Goal: Information Seeking & Learning: Learn about a topic

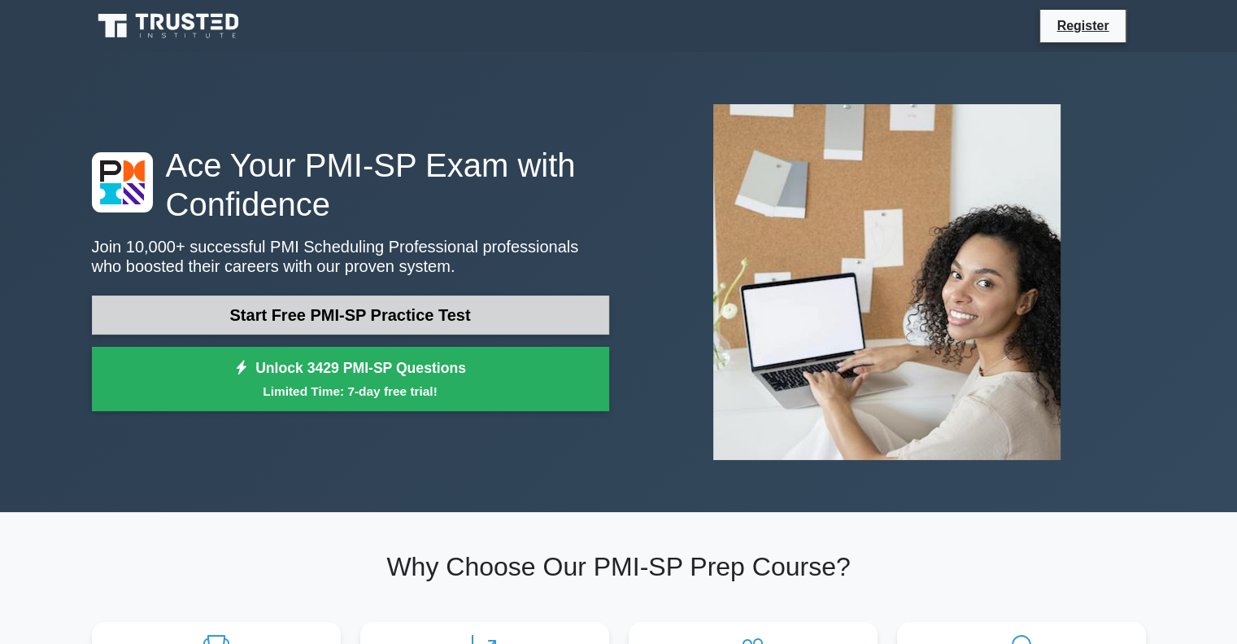
click at [275, 315] on link "Start Free PMI-SP Practice Test" at bounding box center [350, 314] width 517 height 39
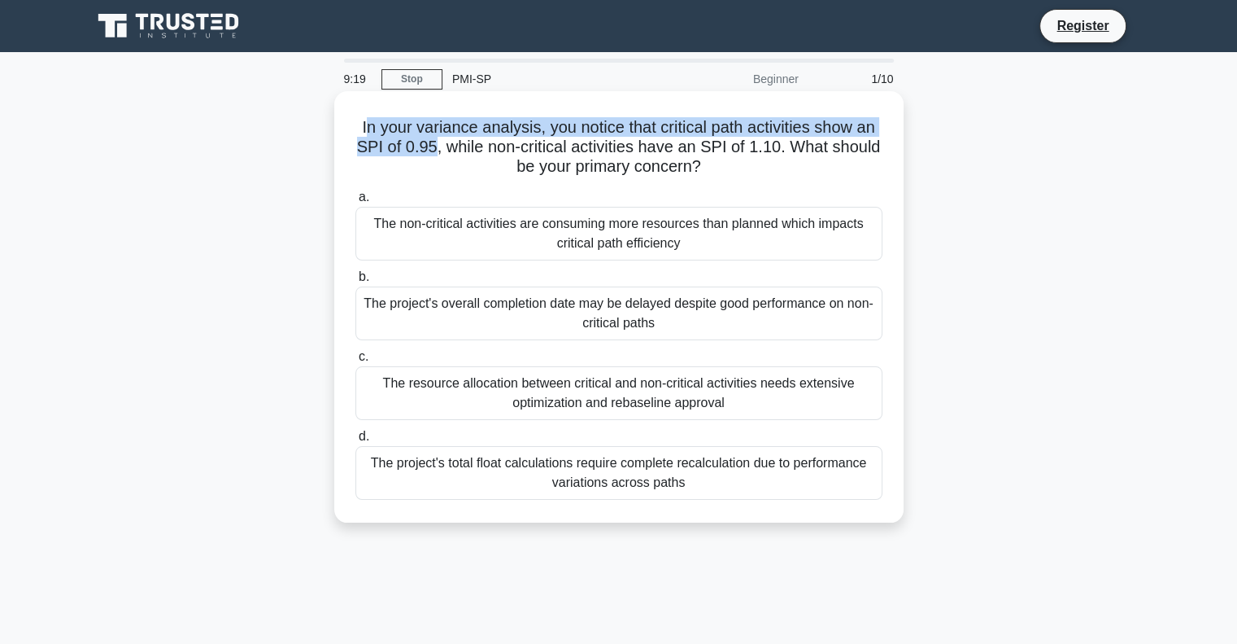
drag, startPoint x: 434, startPoint y: 144, endPoint x: 364, endPoint y: 135, distance: 70.5
click at [364, 135] on h5 "In your variance analysis, you notice that critical path activities show an SPI…" at bounding box center [619, 147] width 530 height 60
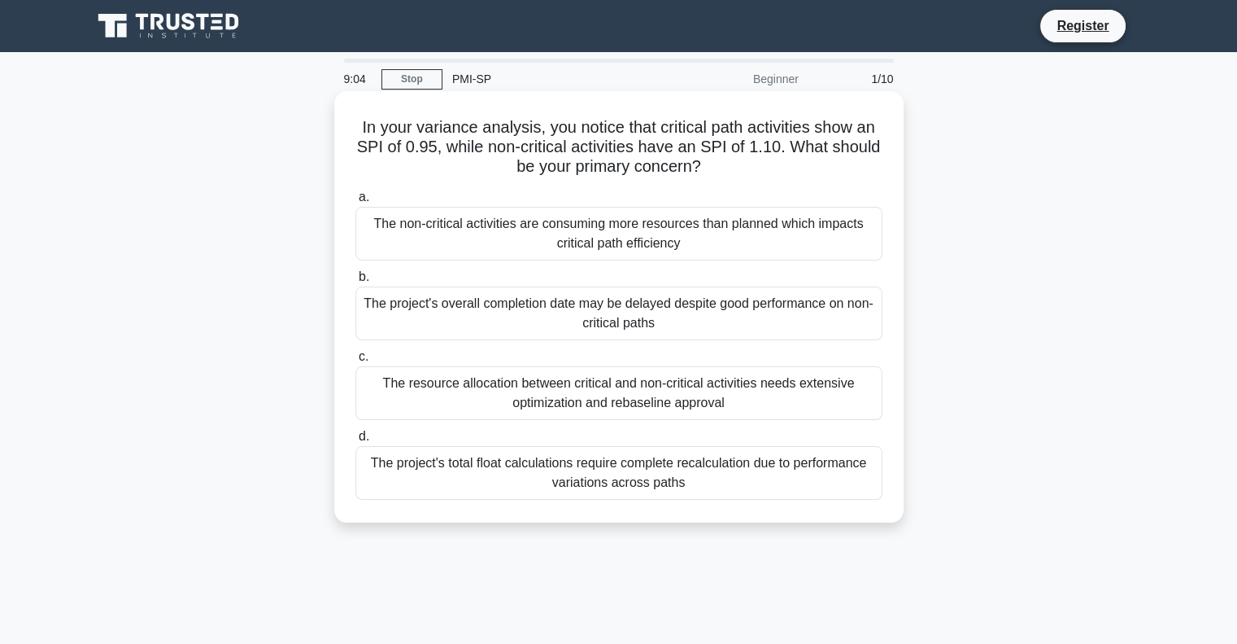
click at [668, 312] on div "The project's overall completion date may be delayed despite good performance o…" at bounding box center [619, 313] width 527 height 54
click at [356, 282] on input "b. The project's overall completion date may be delayed despite good performanc…" at bounding box center [356, 277] width 0 height 11
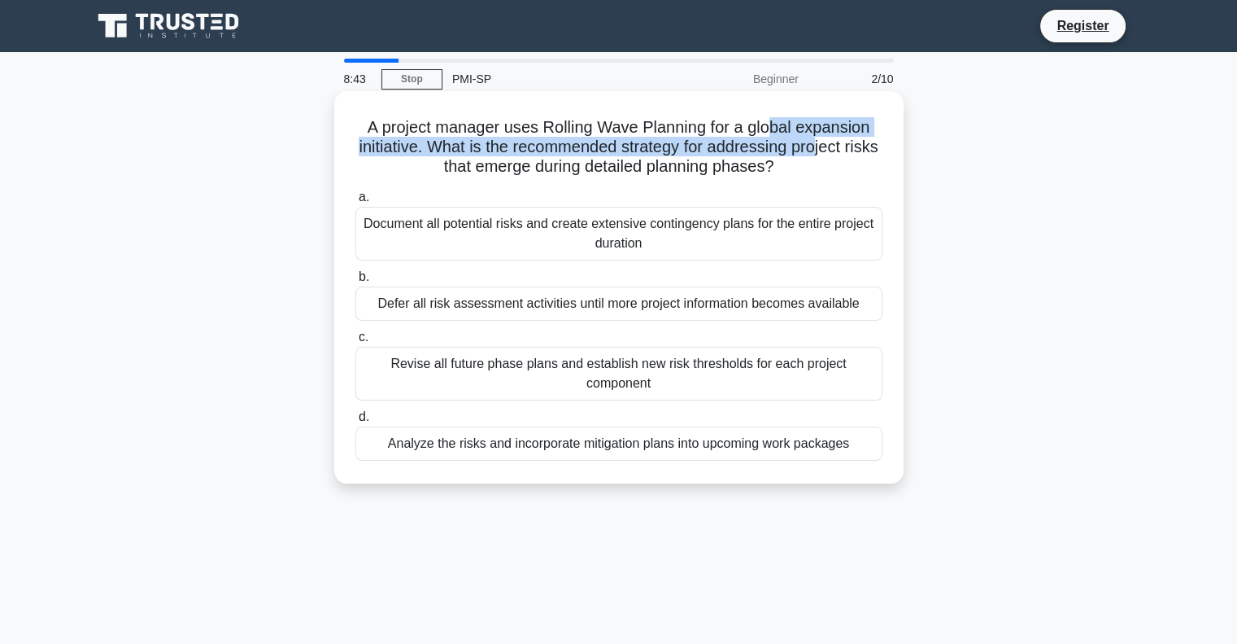
drag, startPoint x: 775, startPoint y: 128, endPoint x: 842, endPoint y: 141, distance: 68.8
click at [842, 141] on h5 "A project manager uses Rolling Wave Planning for a global expansion initiative.…" at bounding box center [619, 147] width 530 height 60
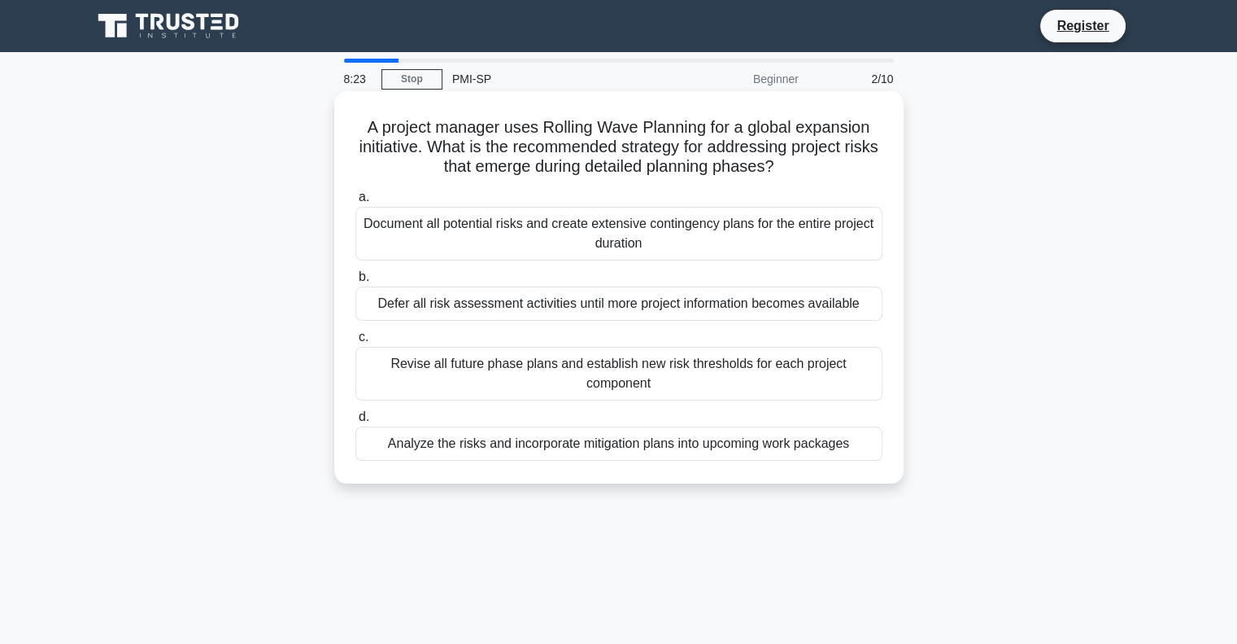
click at [776, 233] on div "Document all potential risks and create extensive contingency plans for the ent…" at bounding box center [619, 234] width 527 height 54
click at [356, 203] on input "a. Document all potential risks and create extensive contingency plans for the …" at bounding box center [356, 197] width 0 height 11
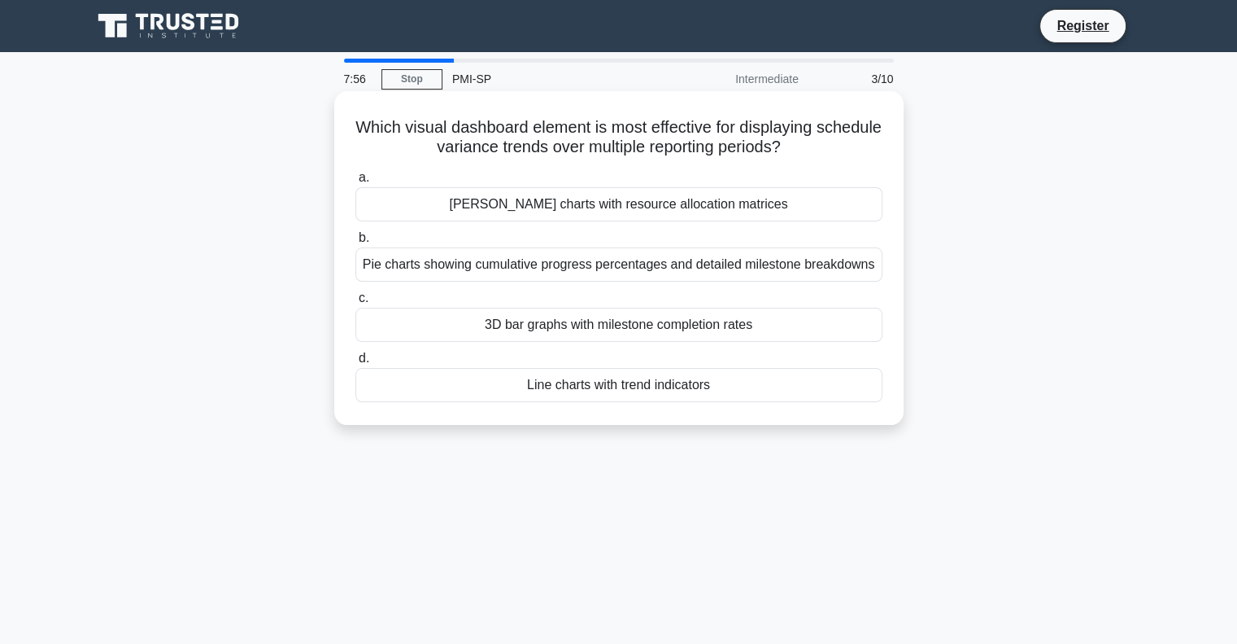
click at [771, 207] on div "Gantt charts with resource allocation matrices" at bounding box center [619, 204] width 527 height 34
click at [356, 183] on input "a. Gantt charts with resource allocation matrices" at bounding box center [356, 177] width 0 height 11
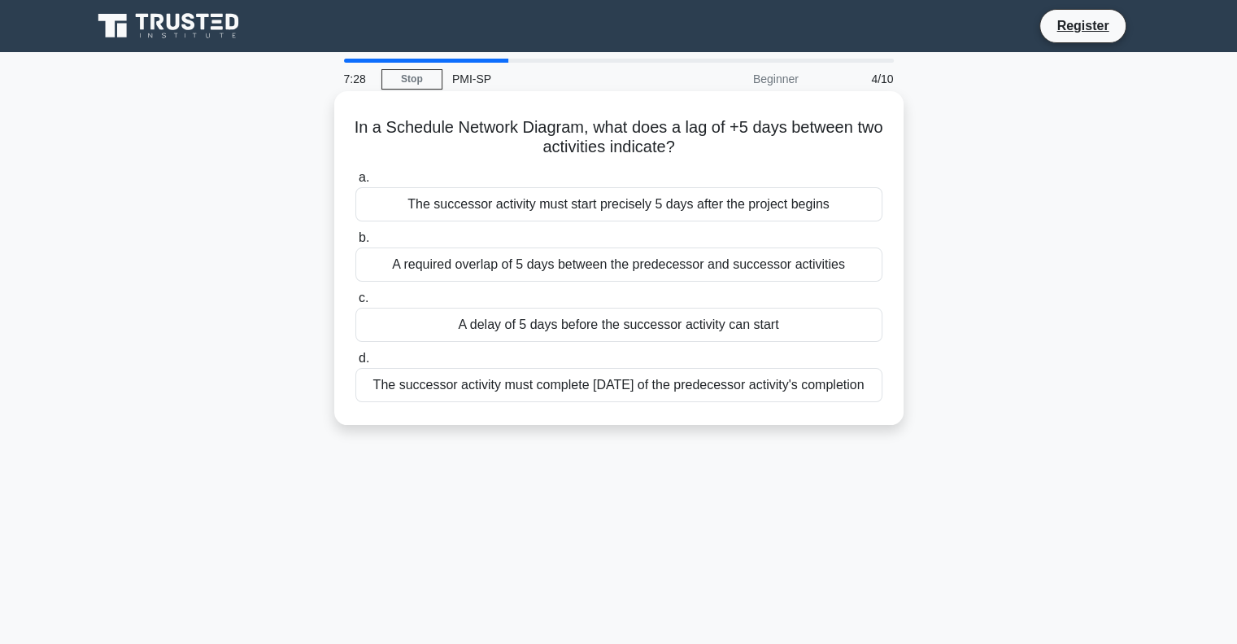
click at [775, 332] on div "A delay of 5 days before the successor activity can start" at bounding box center [619, 325] width 527 height 34
click at [356, 303] on input "c. A delay of 5 days before the successor activity can start" at bounding box center [356, 298] width 0 height 11
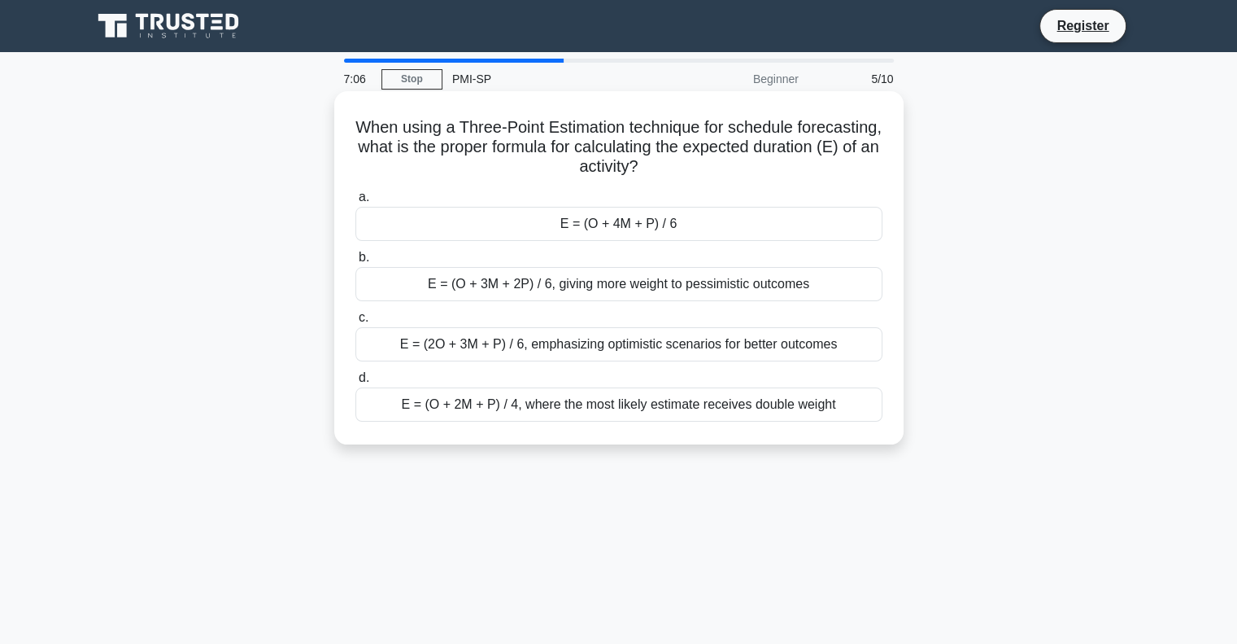
drag, startPoint x: 745, startPoint y: 146, endPoint x: 738, endPoint y: 162, distance: 17.1
click at [738, 162] on h5 "When using a Three-Point Estimation technique for schedule forecasting, what is…" at bounding box center [619, 147] width 530 height 60
click at [696, 165] on h5 "When using a Three-Point Estimation technique for schedule forecasting, what is…" at bounding box center [619, 147] width 530 height 60
click at [685, 226] on div "E = (O + 4M + P) / 6" at bounding box center [619, 224] width 527 height 34
click at [356, 203] on input "a. E = (O + 4M + P) / 6" at bounding box center [356, 197] width 0 height 11
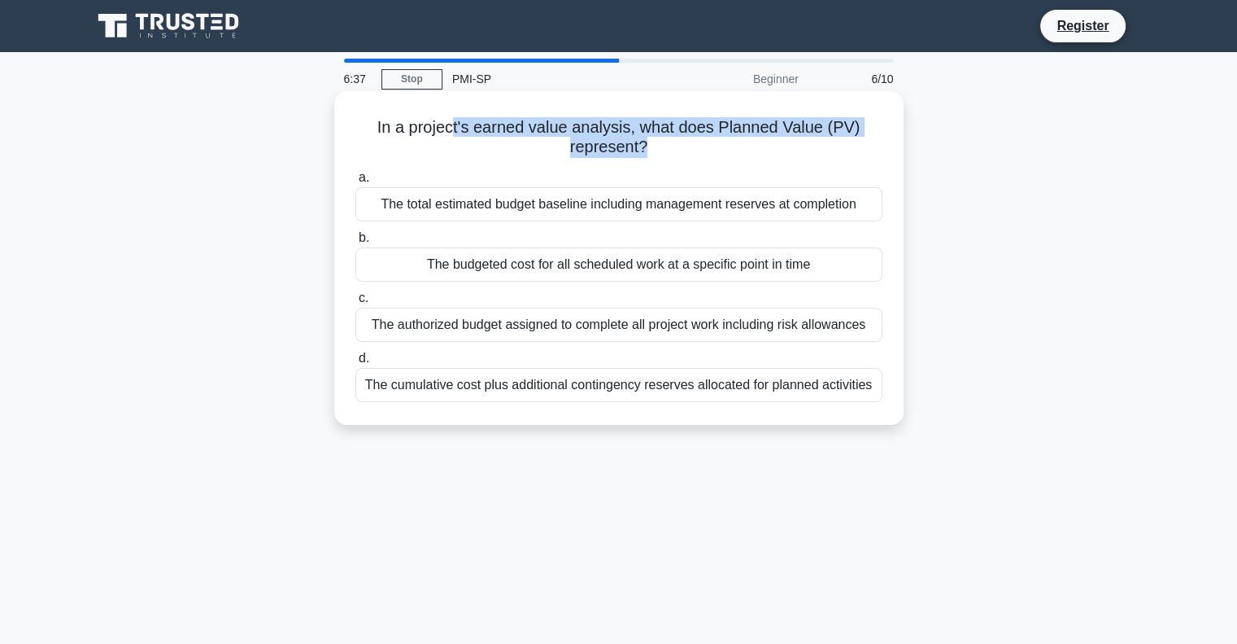
drag, startPoint x: 452, startPoint y: 124, endPoint x: 641, endPoint y: 155, distance: 192.2
click at [641, 155] on h5 "In a project's earned value analysis, what does Planned Value (PV) represent? .…" at bounding box center [619, 137] width 530 height 41
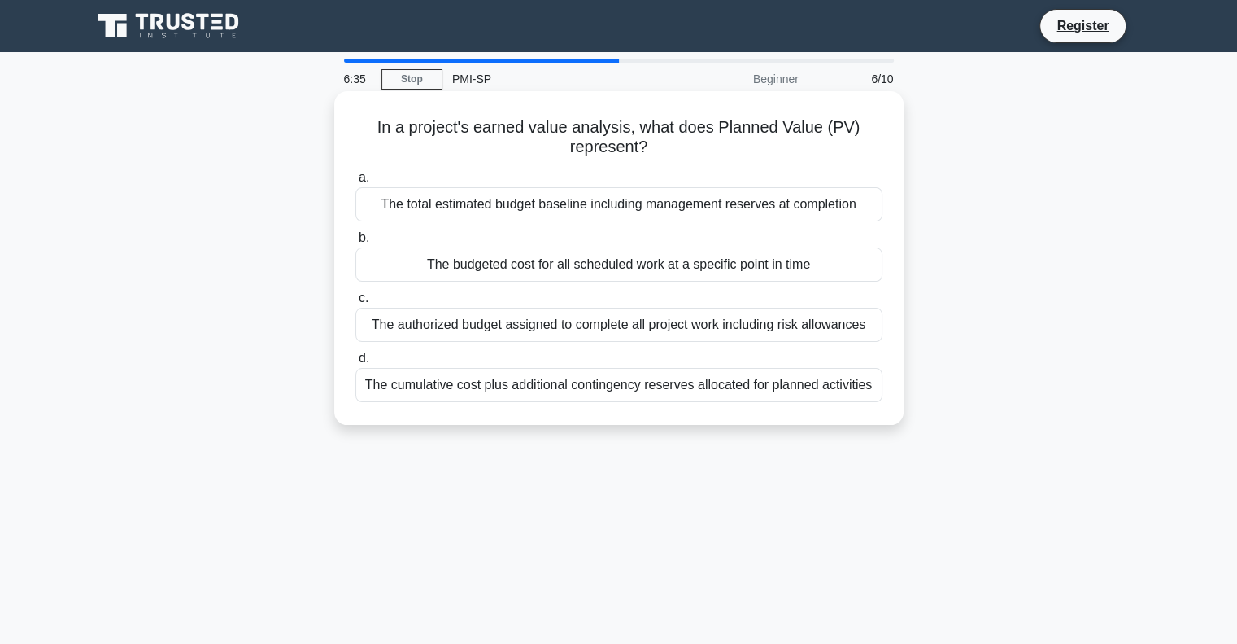
click at [778, 170] on label "a. The total estimated budget baseline including management reserves at complet…" at bounding box center [619, 195] width 527 height 54
click at [356, 172] on input "a. The total estimated budget baseline including management reserves at complet…" at bounding box center [356, 177] width 0 height 11
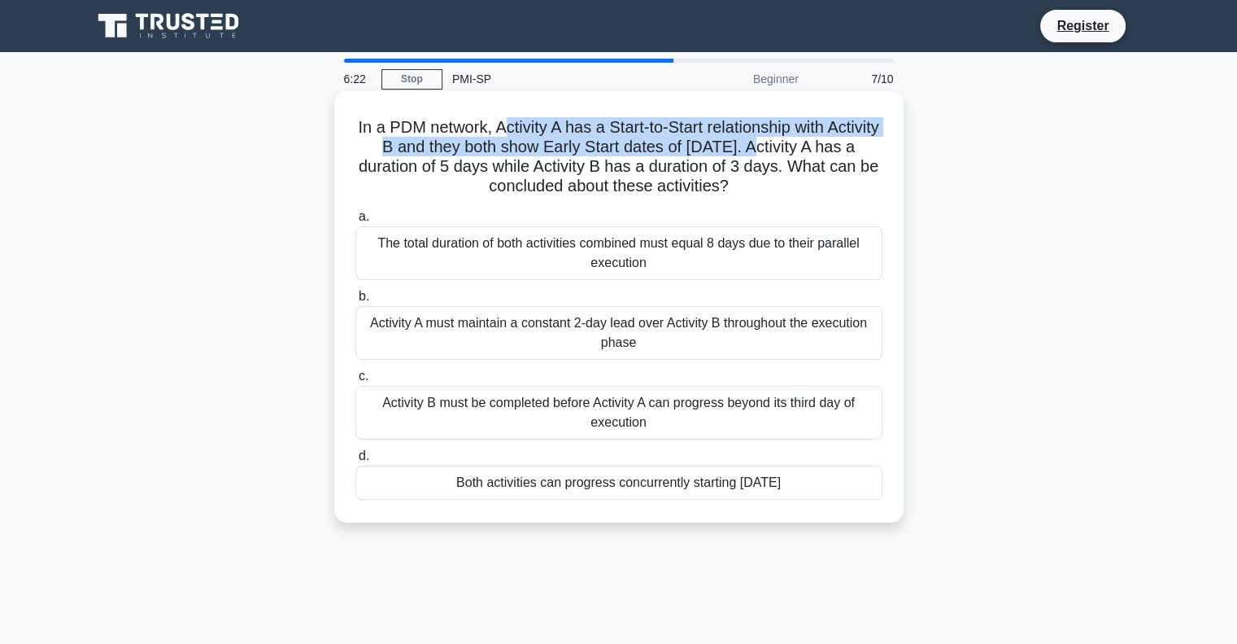
drag, startPoint x: 799, startPoint y: 149, endPoint x: 525, endPoint y: 133, distance: 274.6
click at [525, 133] on h5 "In a PDM network, Activity A has a Start-to-Start relationship with Activity B …" at bounding box center [619, 157] width 530 height 80
drag, startPoint x: 413, startPoint y: 171, endPoint x: 753, endPoint y: 182, distance: 340.3
click at [753, 182] on h5 "In a PDM network, Activity A has a Start-to-Start relationship with Activity B …" at bounding box center [619, 157] width 530 height 80
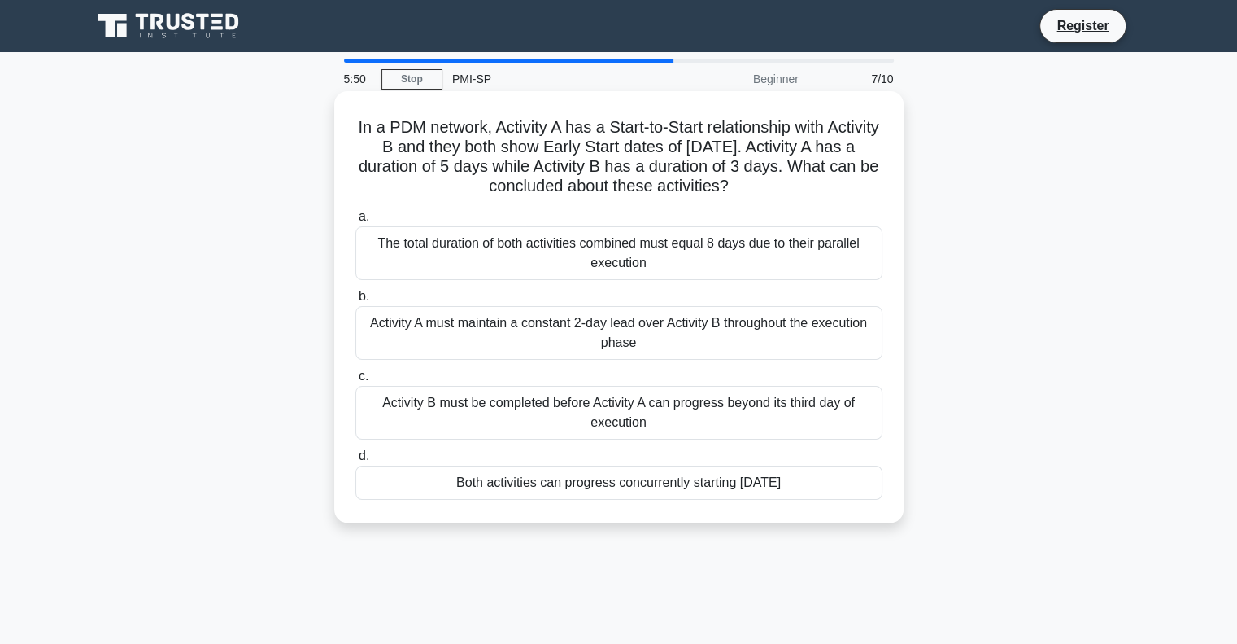
click at [776, 484] on div "Both activities can progress concurrently starting March 1st" at bounding box center [619, 482] width 527 height 34
click at [356, 461] on input "d. Both activities can progress concurrently starting March 1st" at bounding box center [356, 456] width 0 height 11
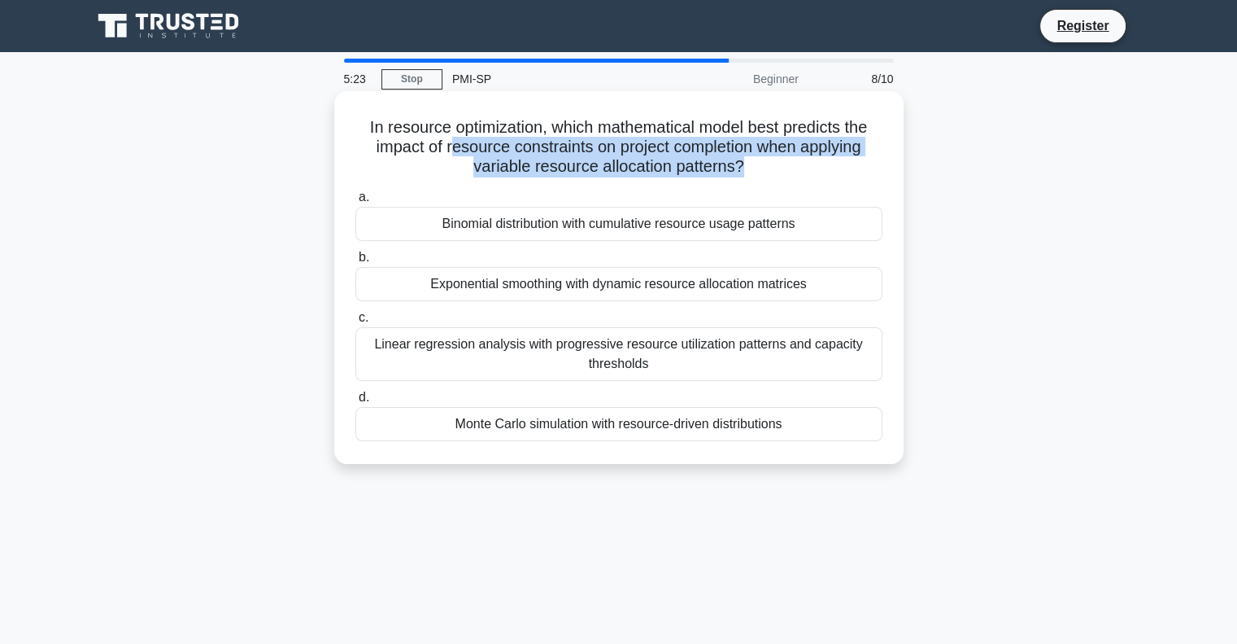
drag, startPoint x: 446, startPoint y: 147, endPoint x: 743, endPoint y: 171, distance: 297.9
click at [743, 171] on h5 "In resource optimization, which mathematical model best predicts the impact of …" at bounding box center [619, 147] width 530 height 60
click at [679, 168] on h5 "In resource optimization, which mathematical model best predicts the impact of …" at bounding box center [619, 147] width 530 height 60
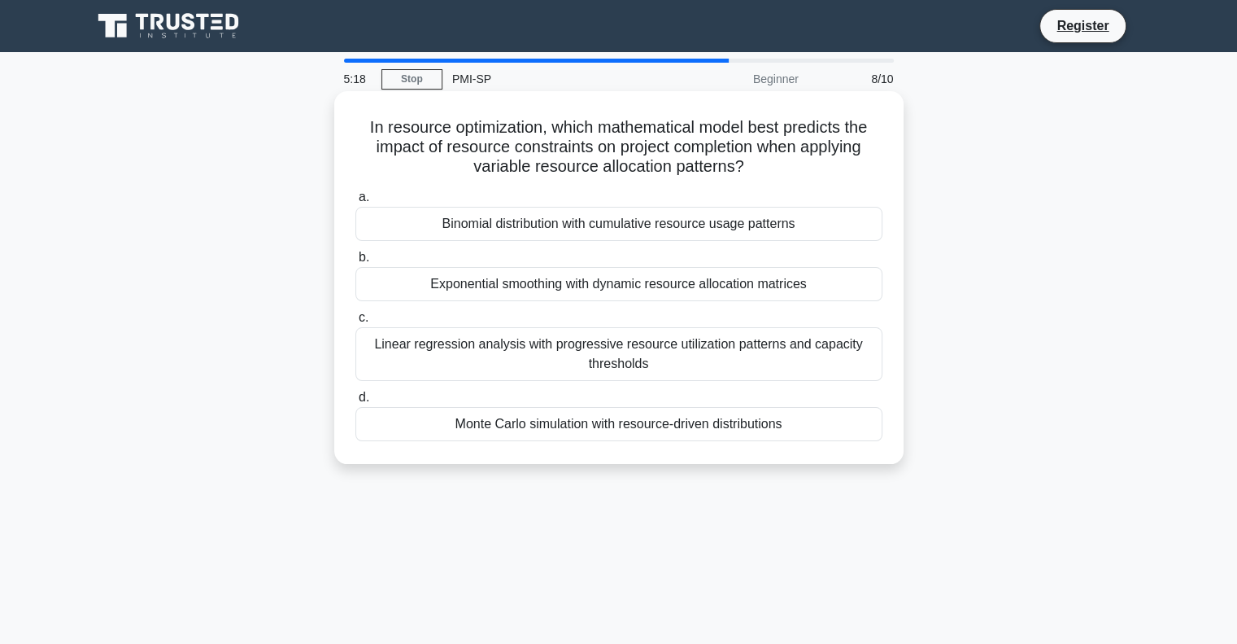
click at [739, 425] on div "Monte Carlo simulation with resource-driven distributions" at bounding box center [619, 424] width 527 height 34
click at [356, 403] on input "d. Monte Carlo simulation with resource-driven distributions" at bounding box center [356, 397] width 0 height 11
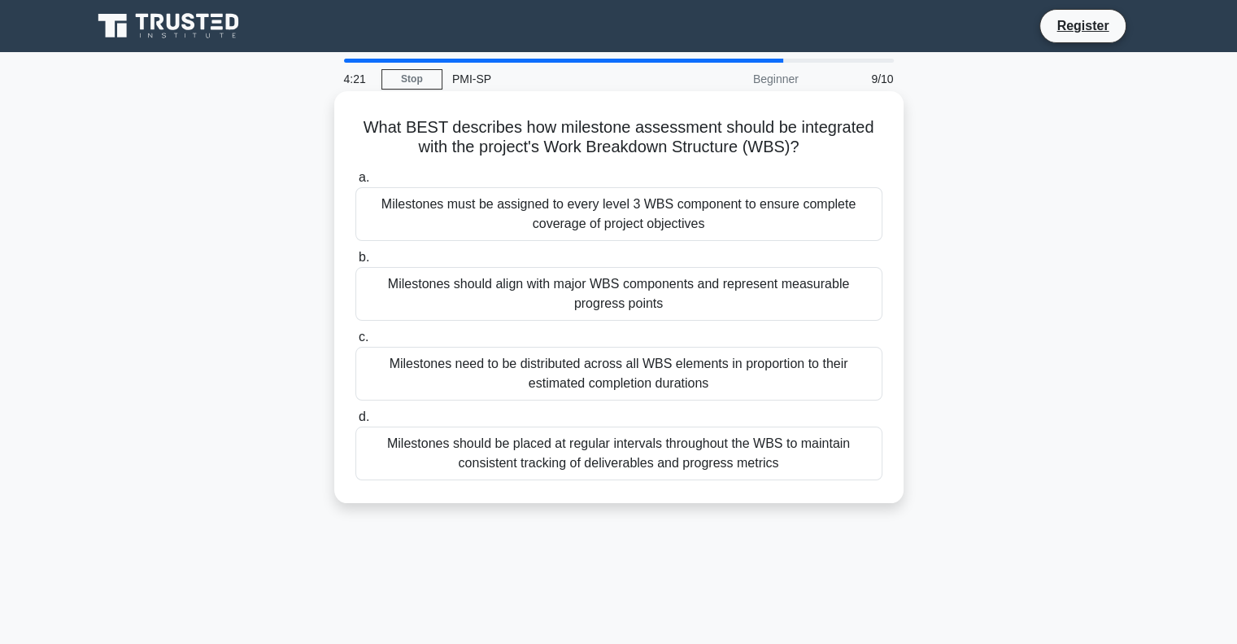
click at [837, 305] on div "Milestones should align with major WBS components and represent measurable prog…" at bounding box center [619, 294] width 527 height 54
click at [356, 263] on input "b. Milestones should align with major WBS components and represent measurable p…" at bounding box center [356, 257] width 0 height 11
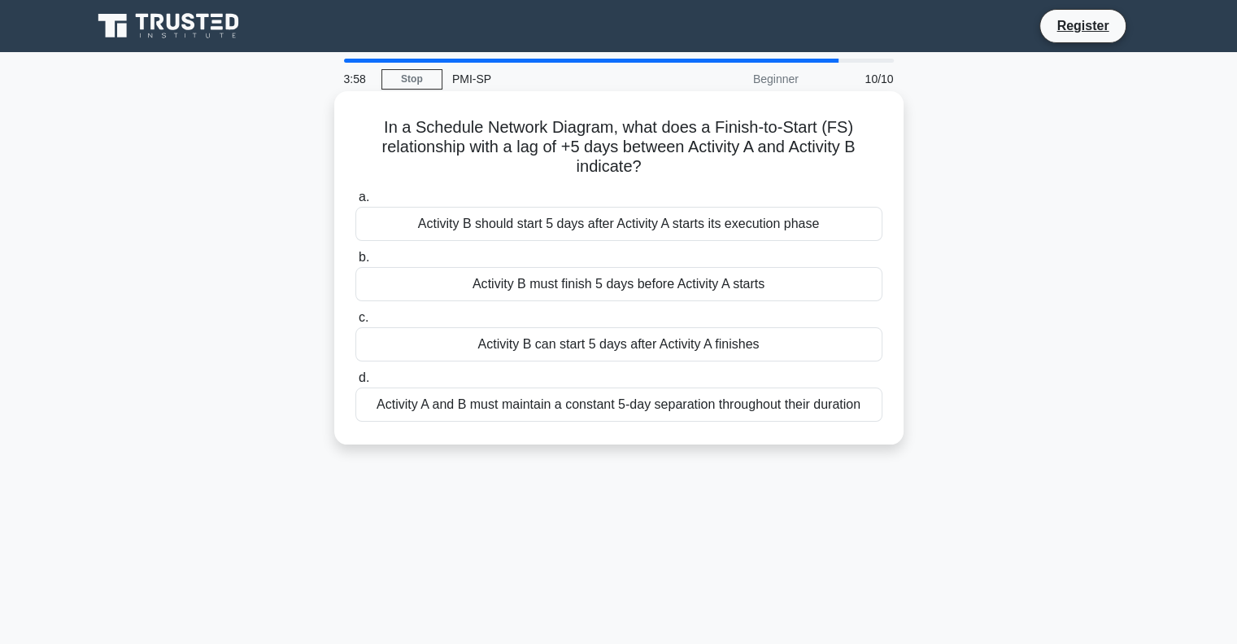
drag, startPoint x: 465, startPoint y: 146, endPoint x: 677, endPoint y: 172, distance: 213.2
click at [679, 175] on h5 "In a Schedule Network Diagram, what does a Finish-to-Start (FS) relationship wi…" at bounding box center [619, 147] width 530 height 60
click at [840, 146] on h5 "In a Schedule Network Diagram, what does a Finish-to-Start (FS) relationship wi…" at bounding box center [619, 147] width 530 height 60
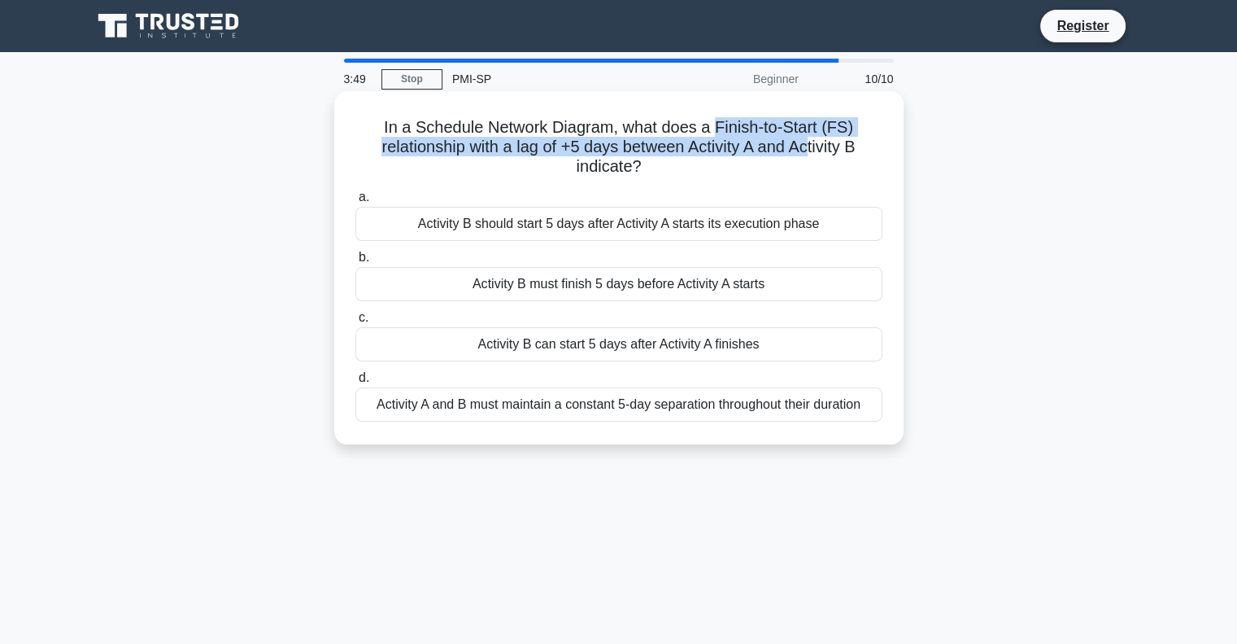
drag, startPoint x: 719, startPoint y: 129, endPoint x: 812, endPoint y: 146, distance: 94.3
click at [812, 146] on h5 "In a Schedule Network Diagram, what does a Finish-to-Start (FS) relationship wi…" at bounding box center [619, 147] width 530 height 60
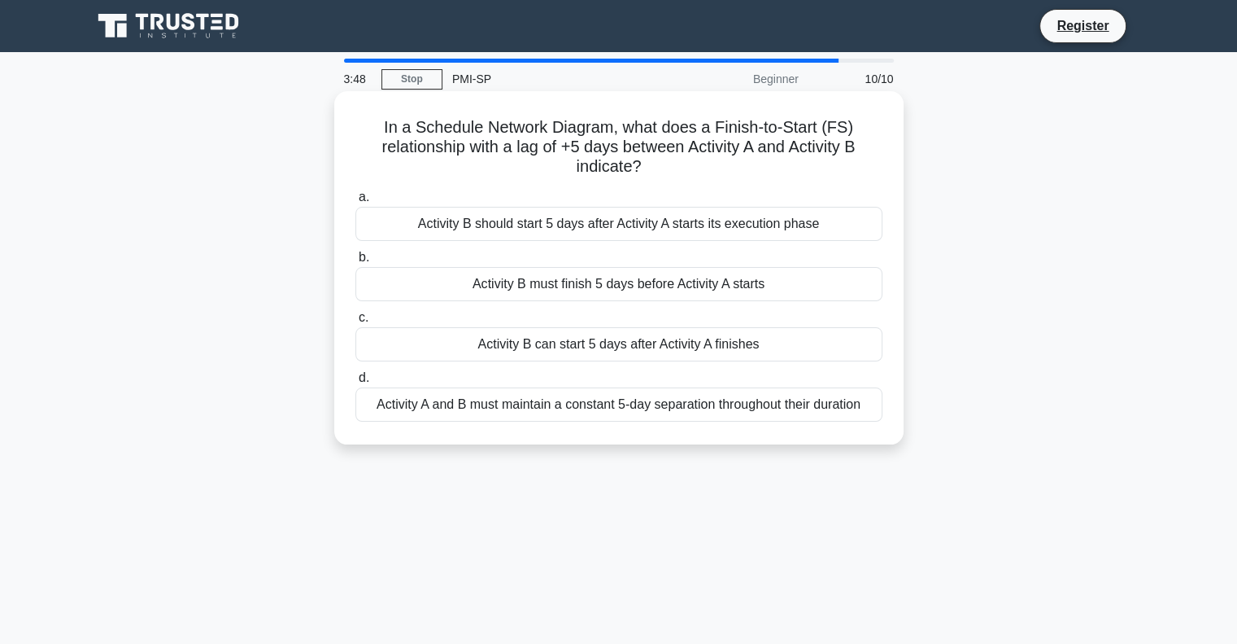
click at [622, 159] on h5 "In a Schedule Network Diagram, what does a Finish-to-Start (FS) relationship wi…" at bounding box center [619, 147] width 530 height 60
click at [723, 347] on div "Activity B can start 5 days after Activity A finishes" at bounding box center [619, 344] width 527 height 34
click at [356, 323] on input "c. Activity B can start 5 days after Activity A finishes" at bounding box center [356, 317] width 0 height 11
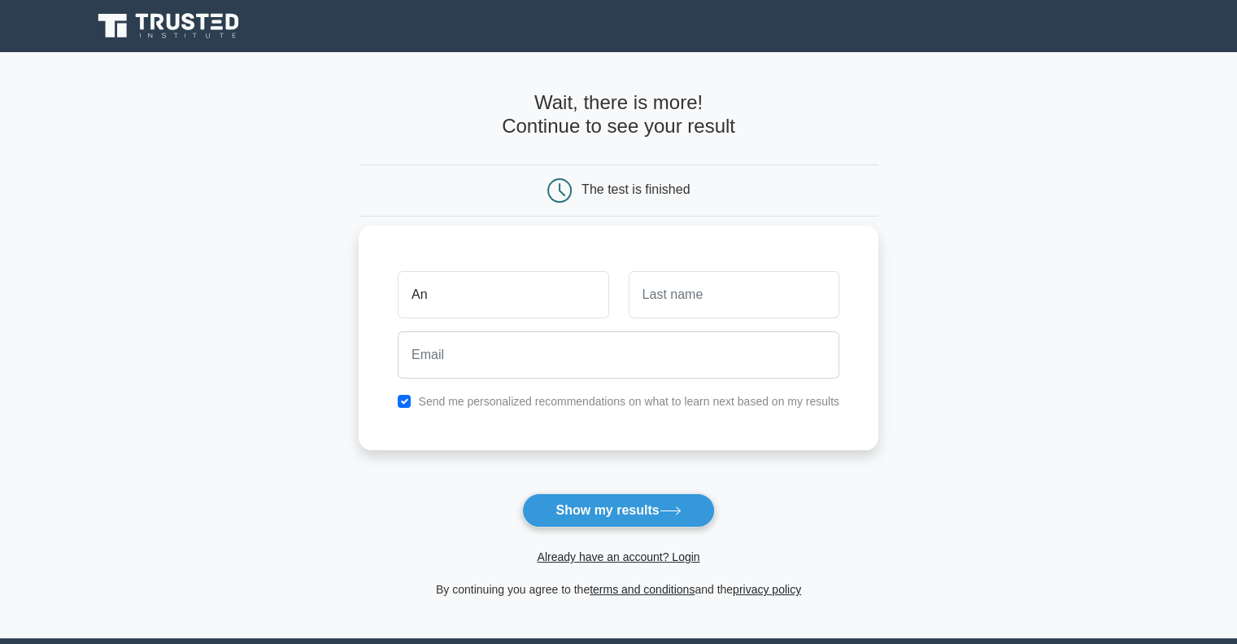
type input "An"
type input "T"
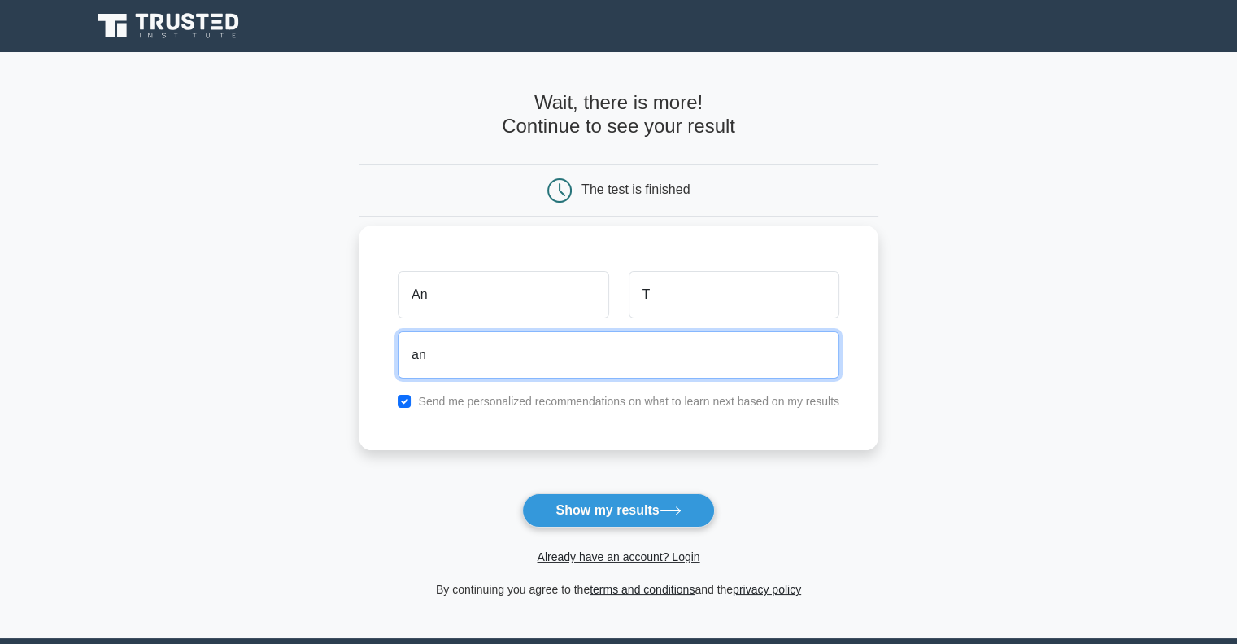
type input "an_teunkens@hotmail.com"
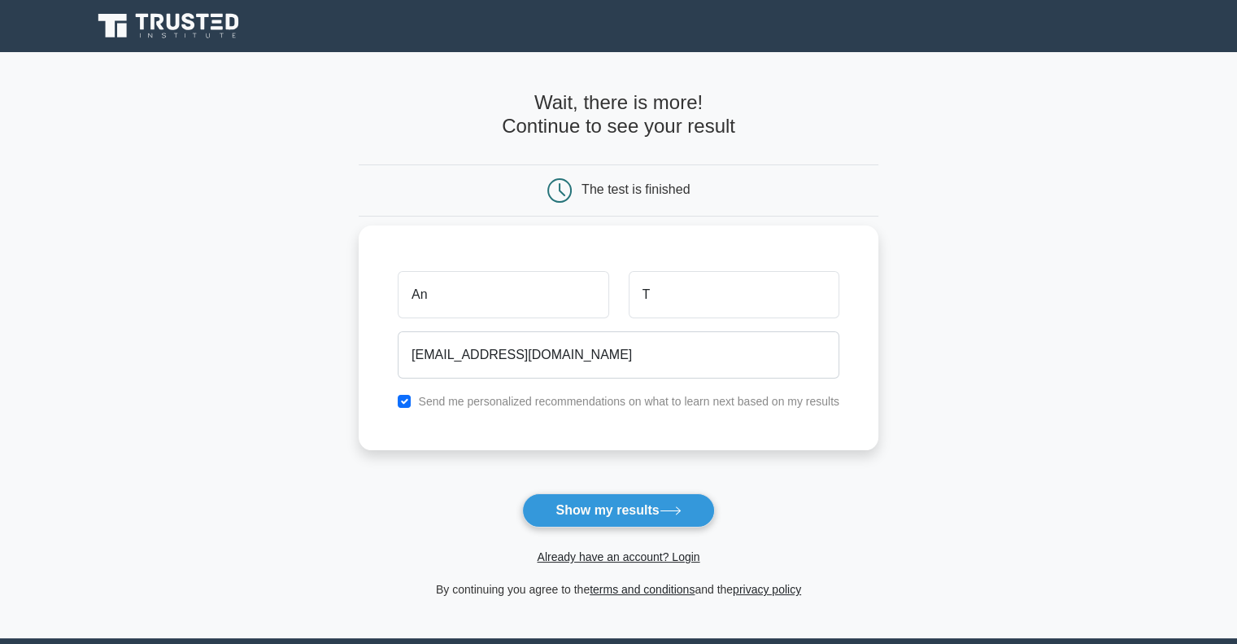
click at [658, 401] on label "Send me personalized recommendations on what to learn next based on my results" at bounding box center [628, 401] width 421 height 13
click at [404, 399] on input "checkbox" at bounding box center [404, 401] width 13 height 13
checkbox input "false"
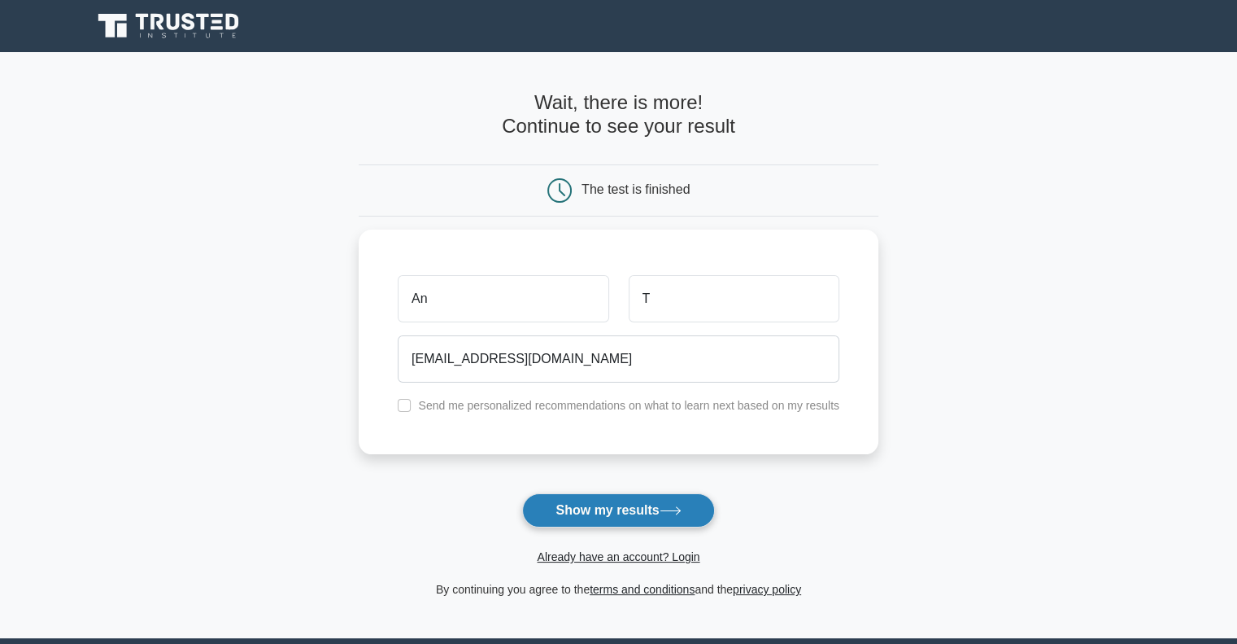
click at [597, 506] on button "Show my results" at bounding box center [618, 510] width 192 height 34
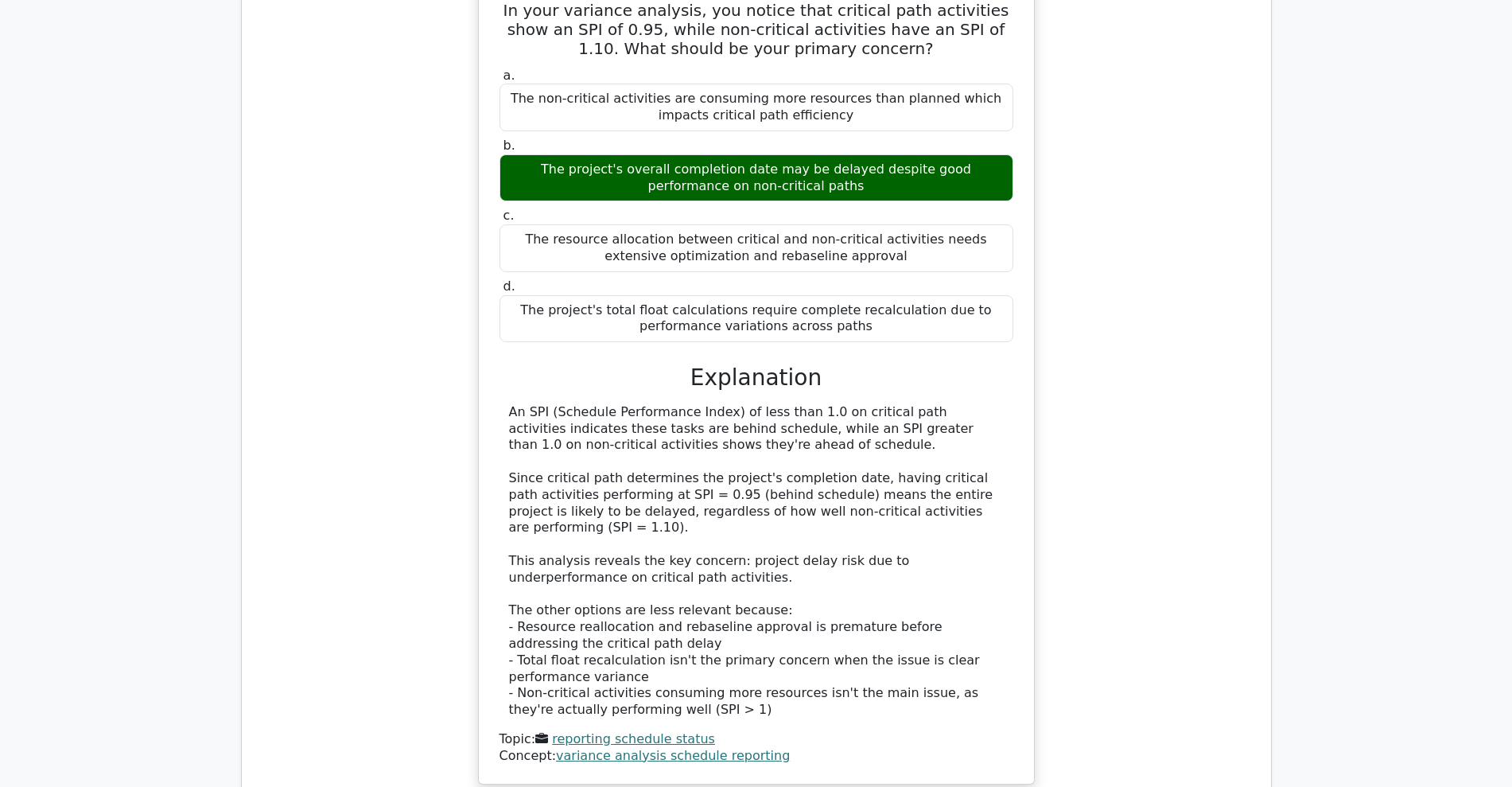
scroll to position [1252, 0]
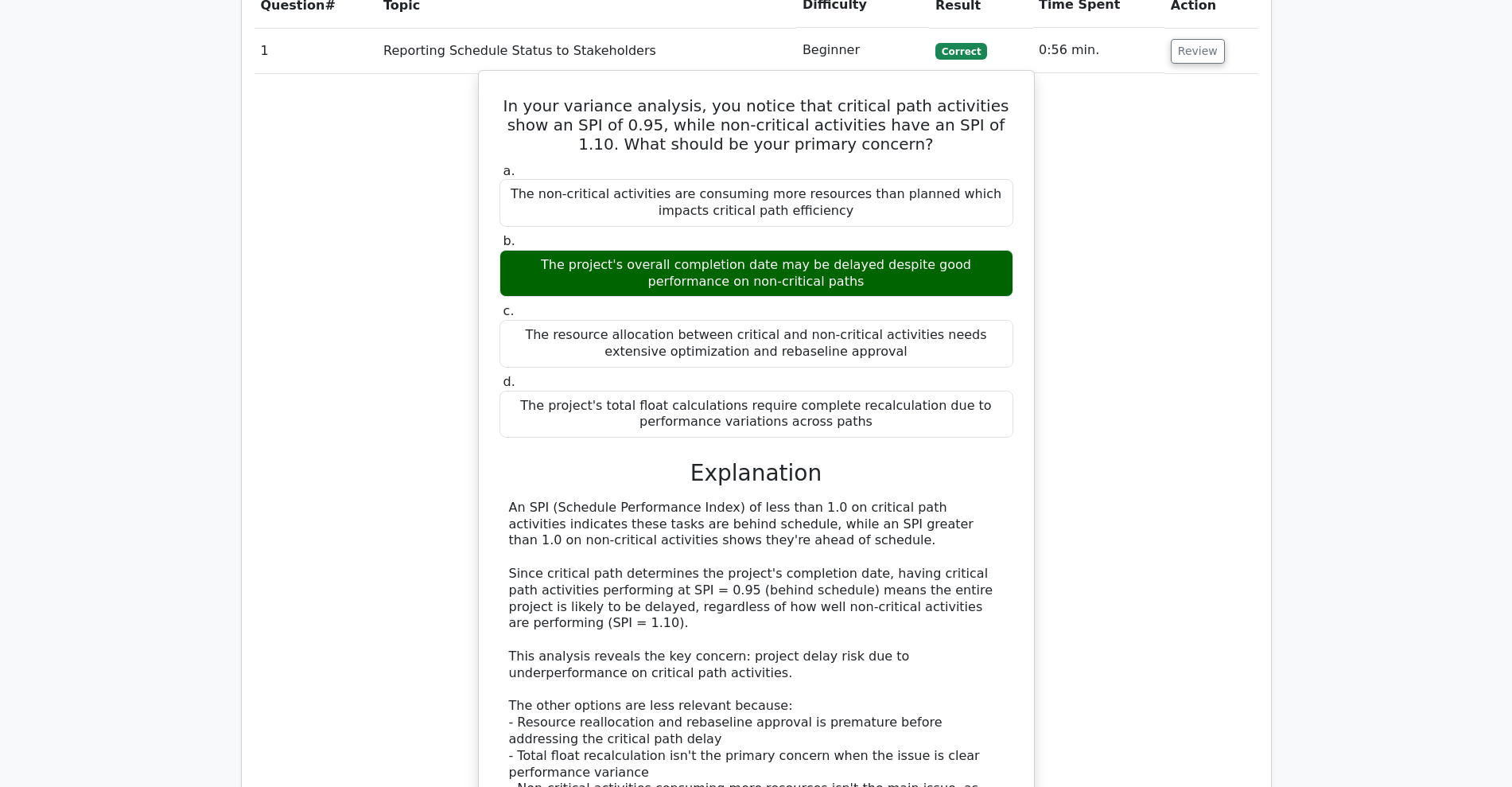
click at [805, 564] on div "An SPI (Schedule Performance Index) of less than 1.0 on critical path activitie…" at bounding box center [756, 656] width 495 height 314
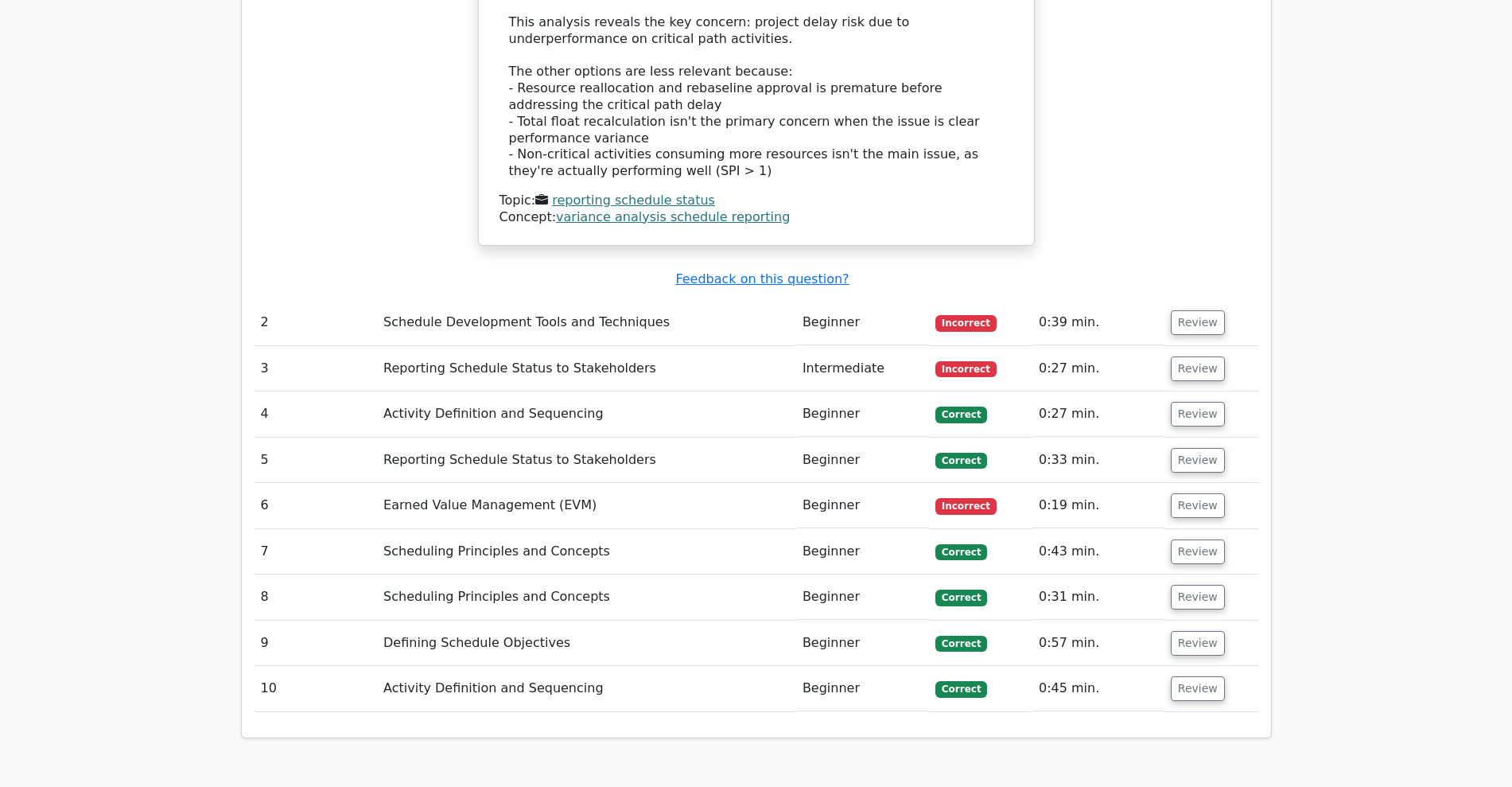
scroll to position [1948, 0]
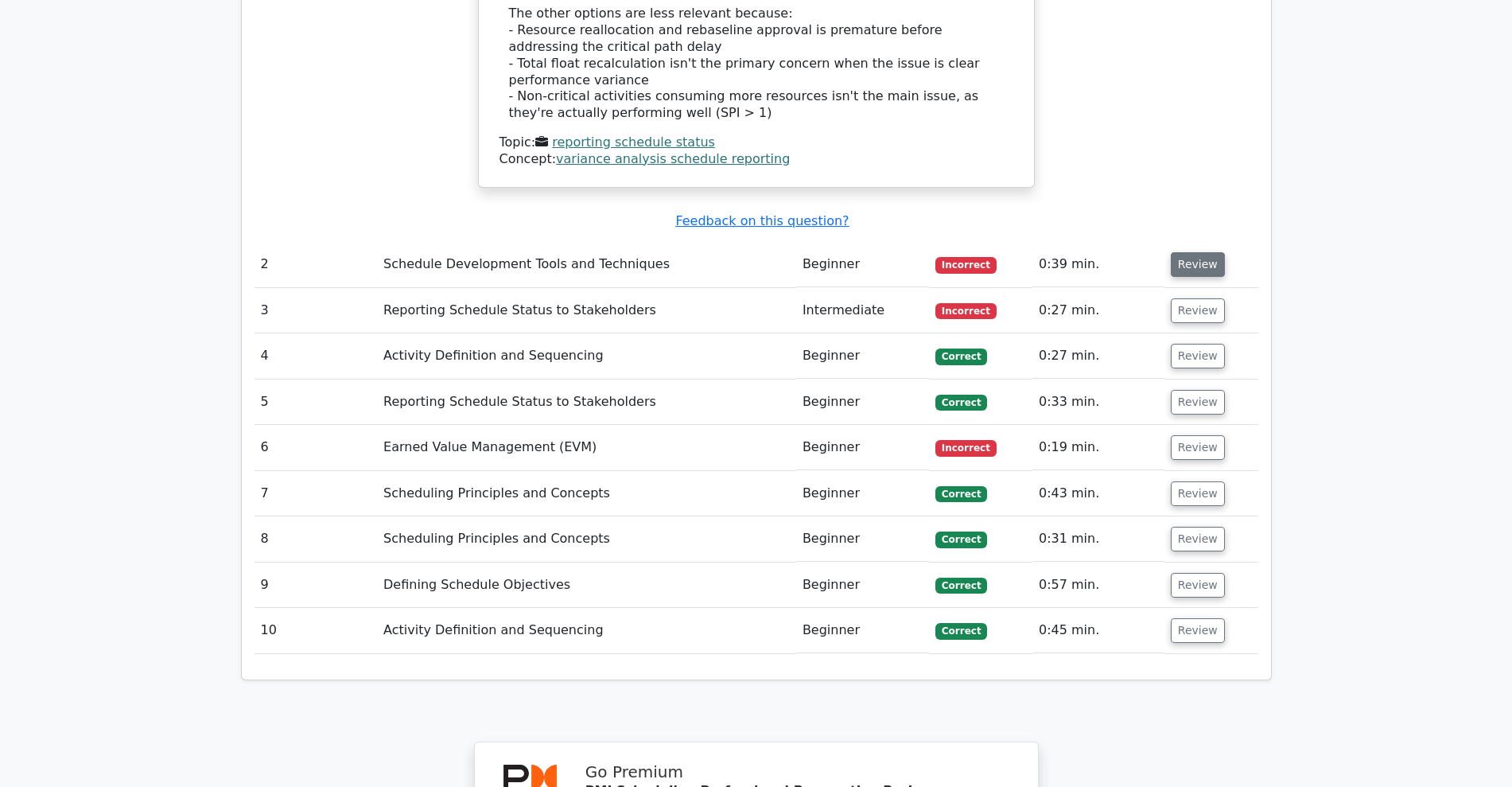
click at [1188, 252] on button "Review" at bounding box center [1197, 264] width 54 height 24
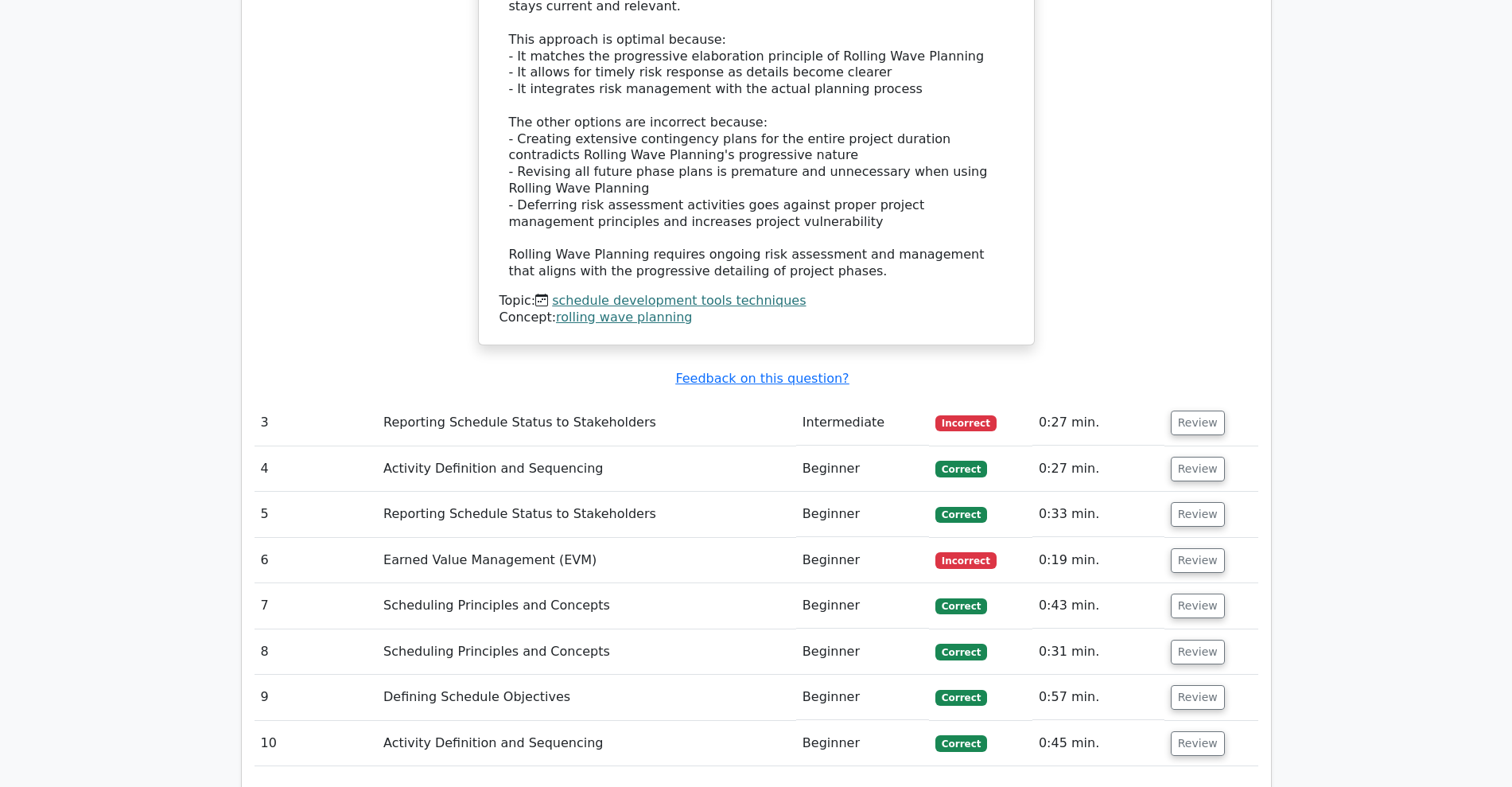
scroll to position [2843, 0]
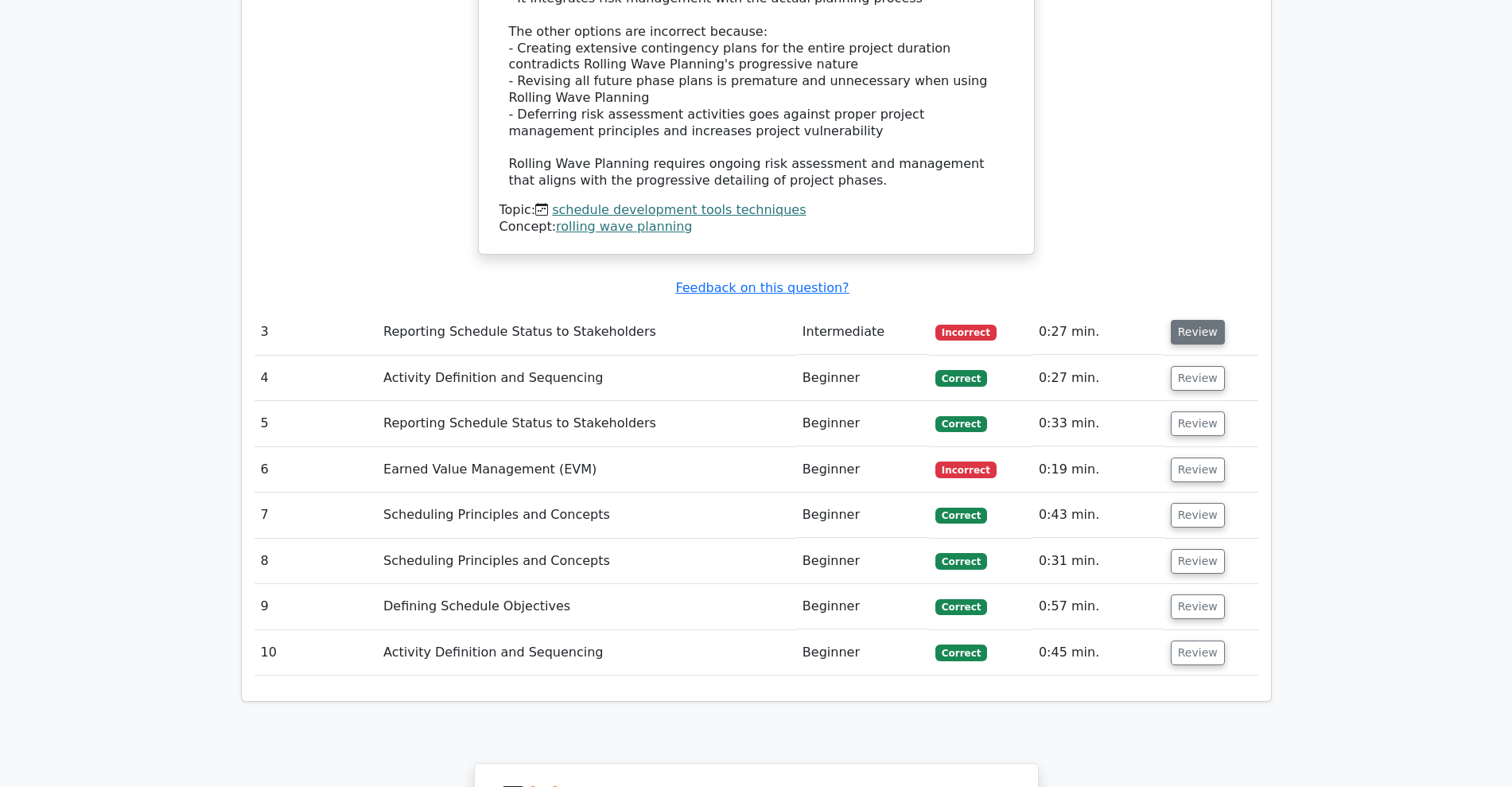
click at [1200, 320] on button "Review" at bounding box center [1197, 331] width 54 height 24
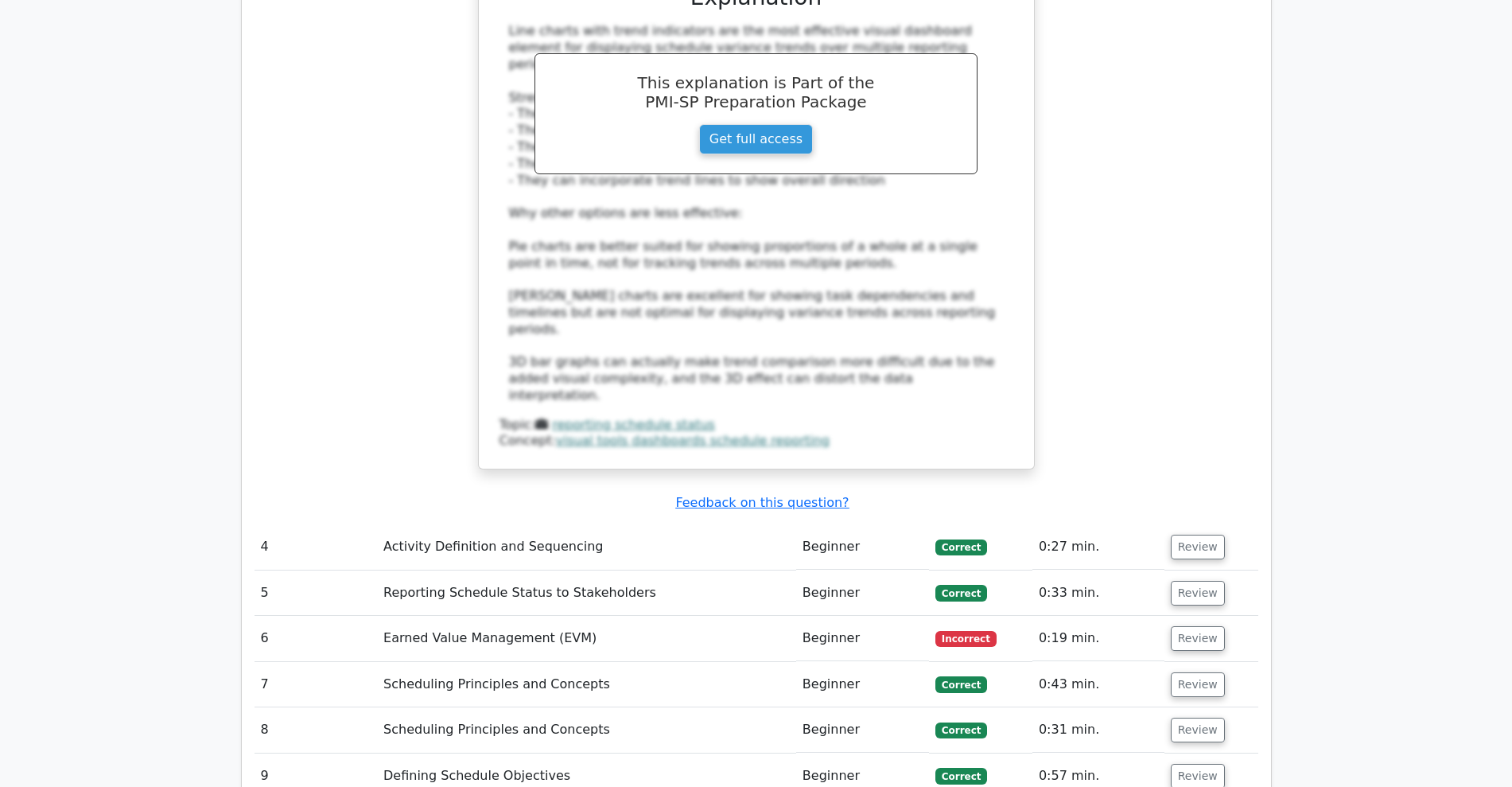
scroll to position [3539, 0]
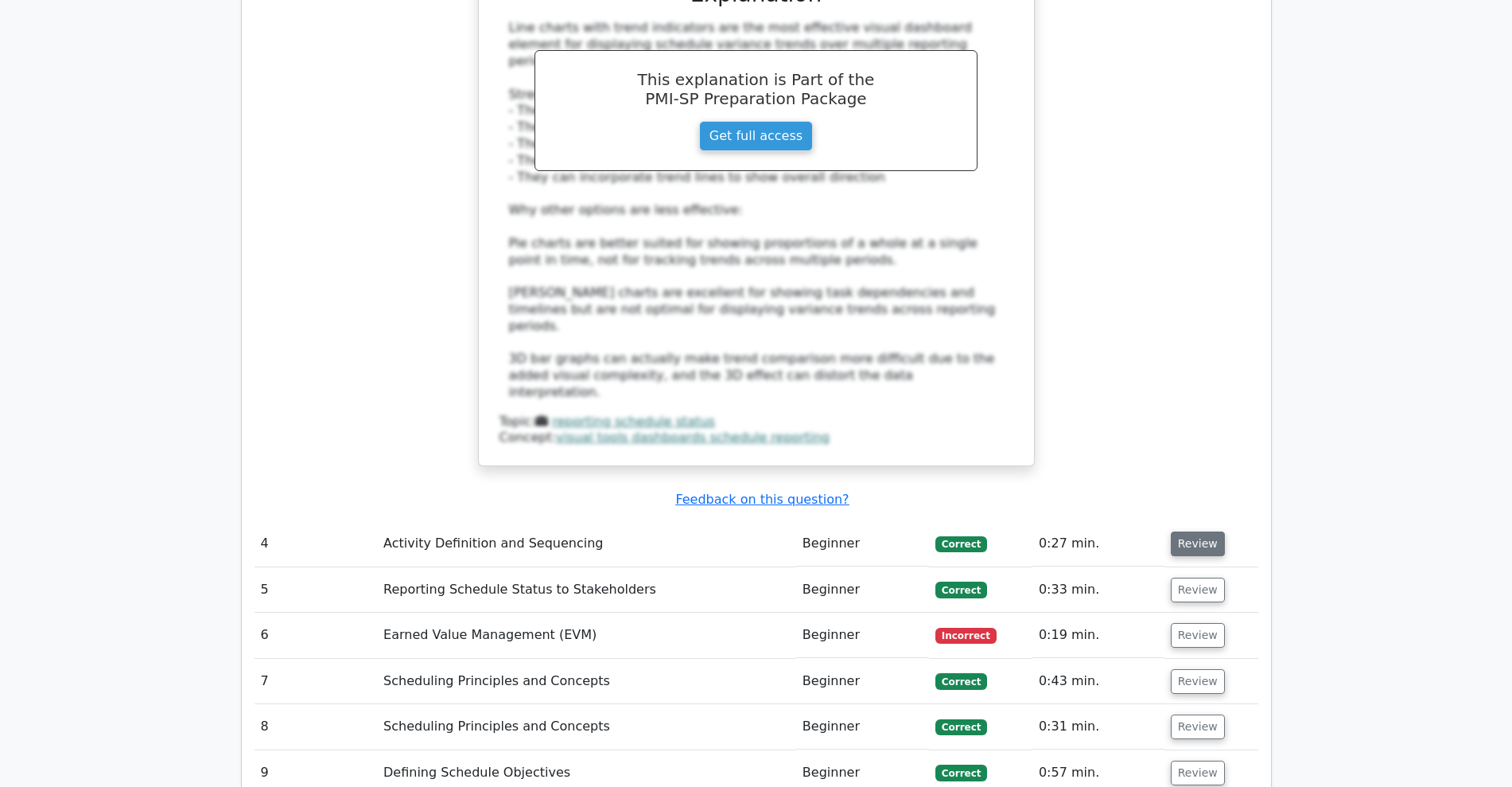
click at [1191, 531] on button "Review" at bounding box center [1197, 543] width 54 height 24
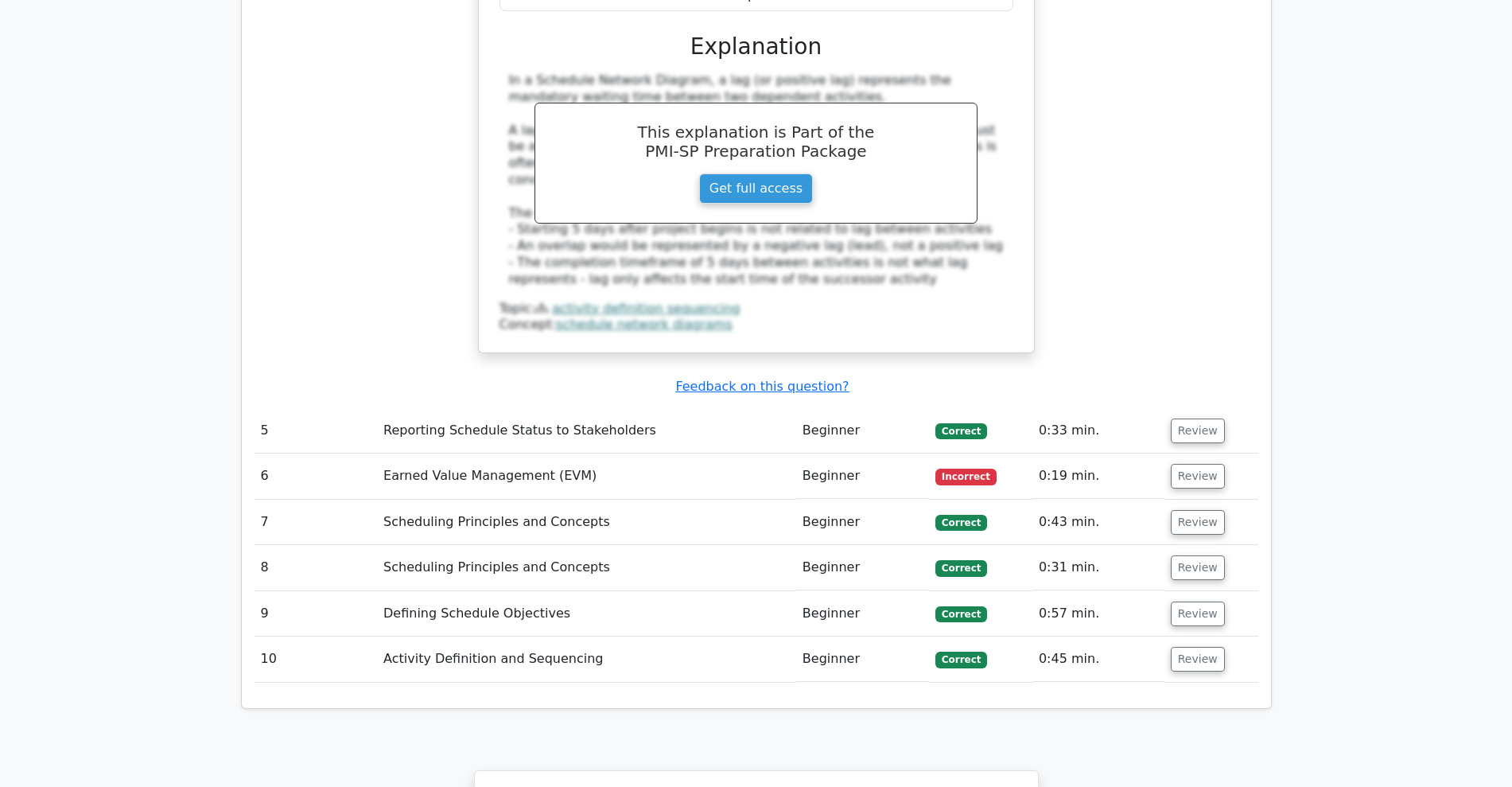
scroll to position [4435, 0]
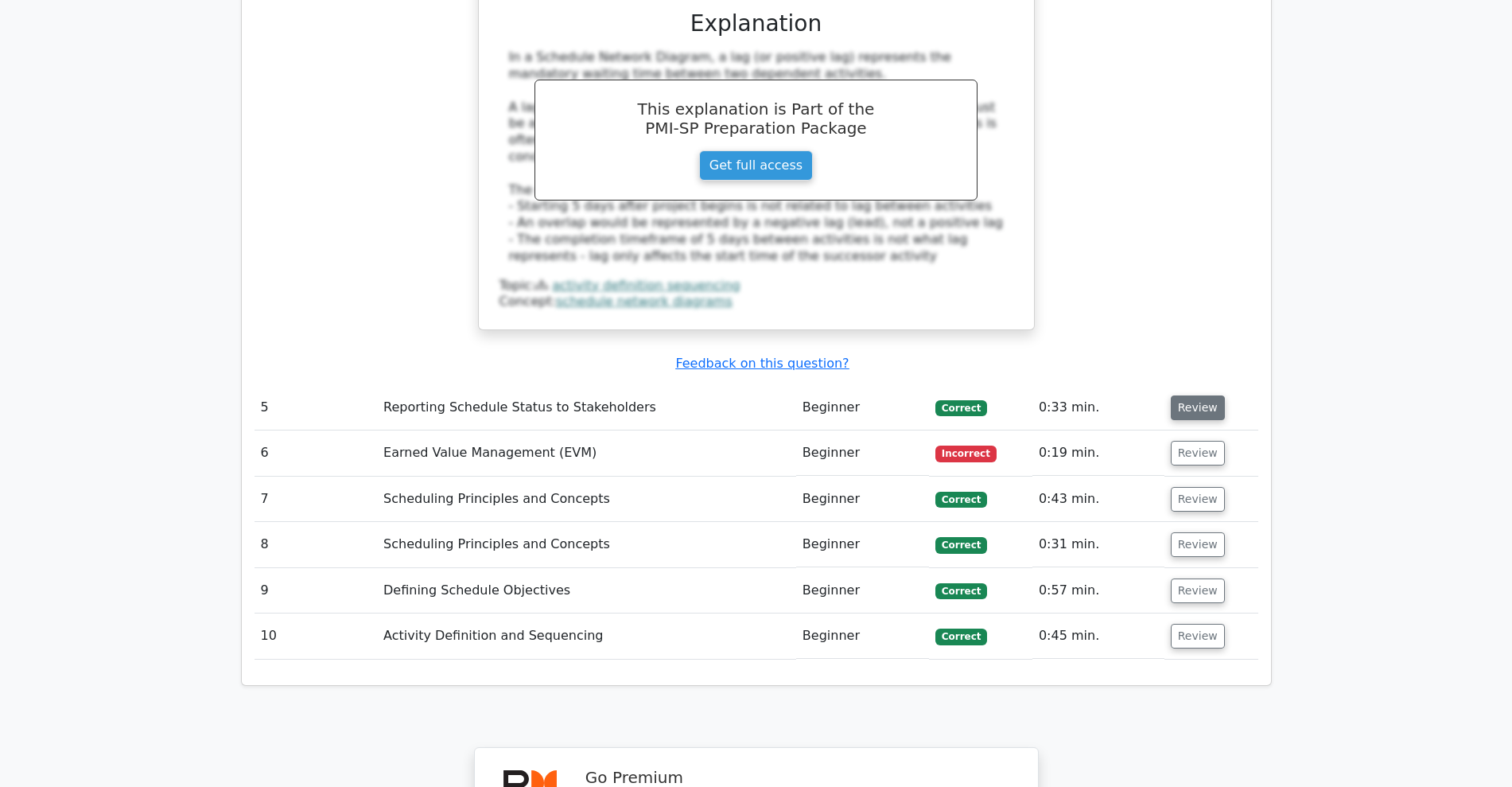
click at [1187, 395] on button "Review" at bounding box center [1197, 407] width 54 height 24
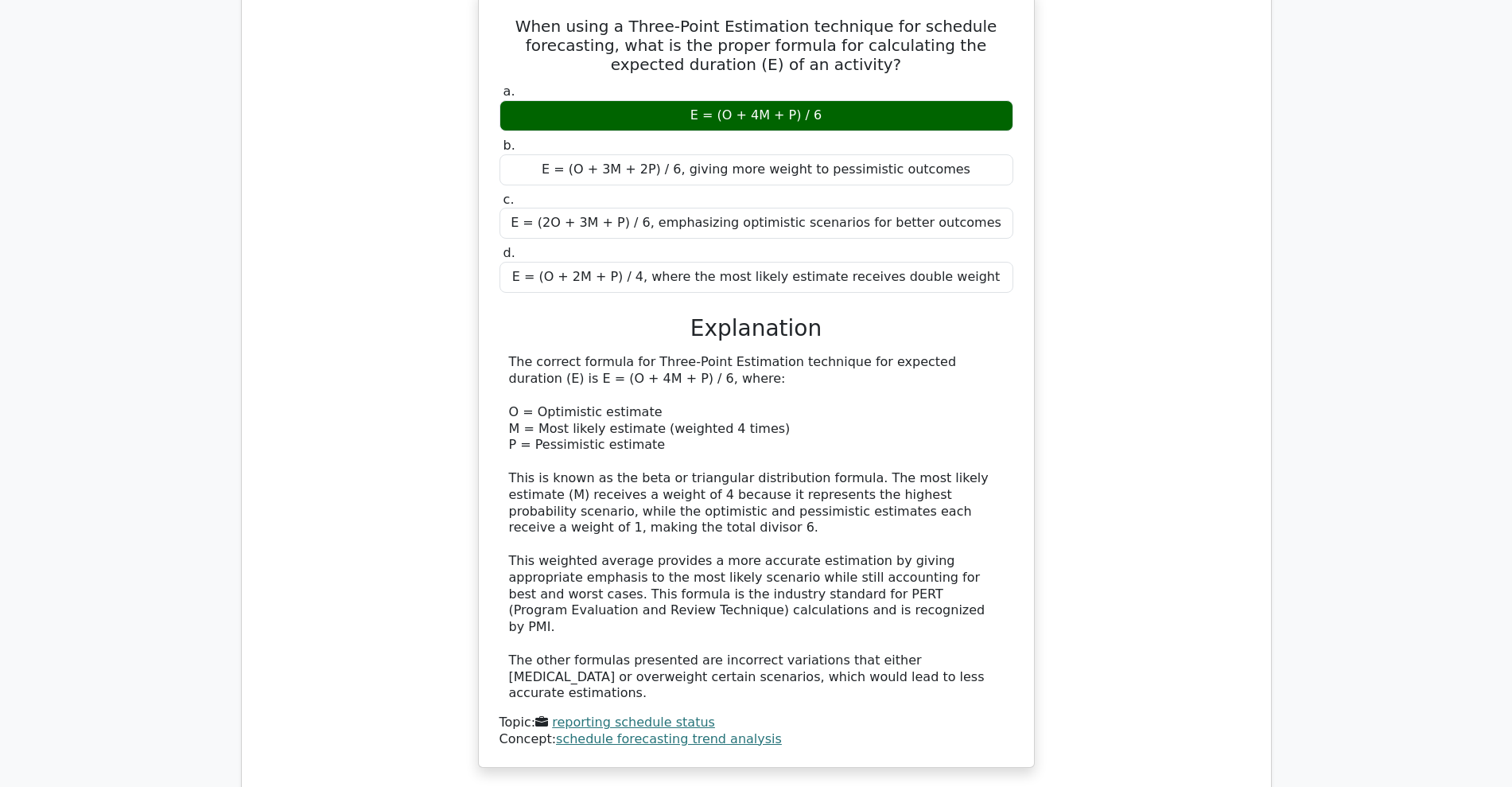
scroll to position [5130, 0]
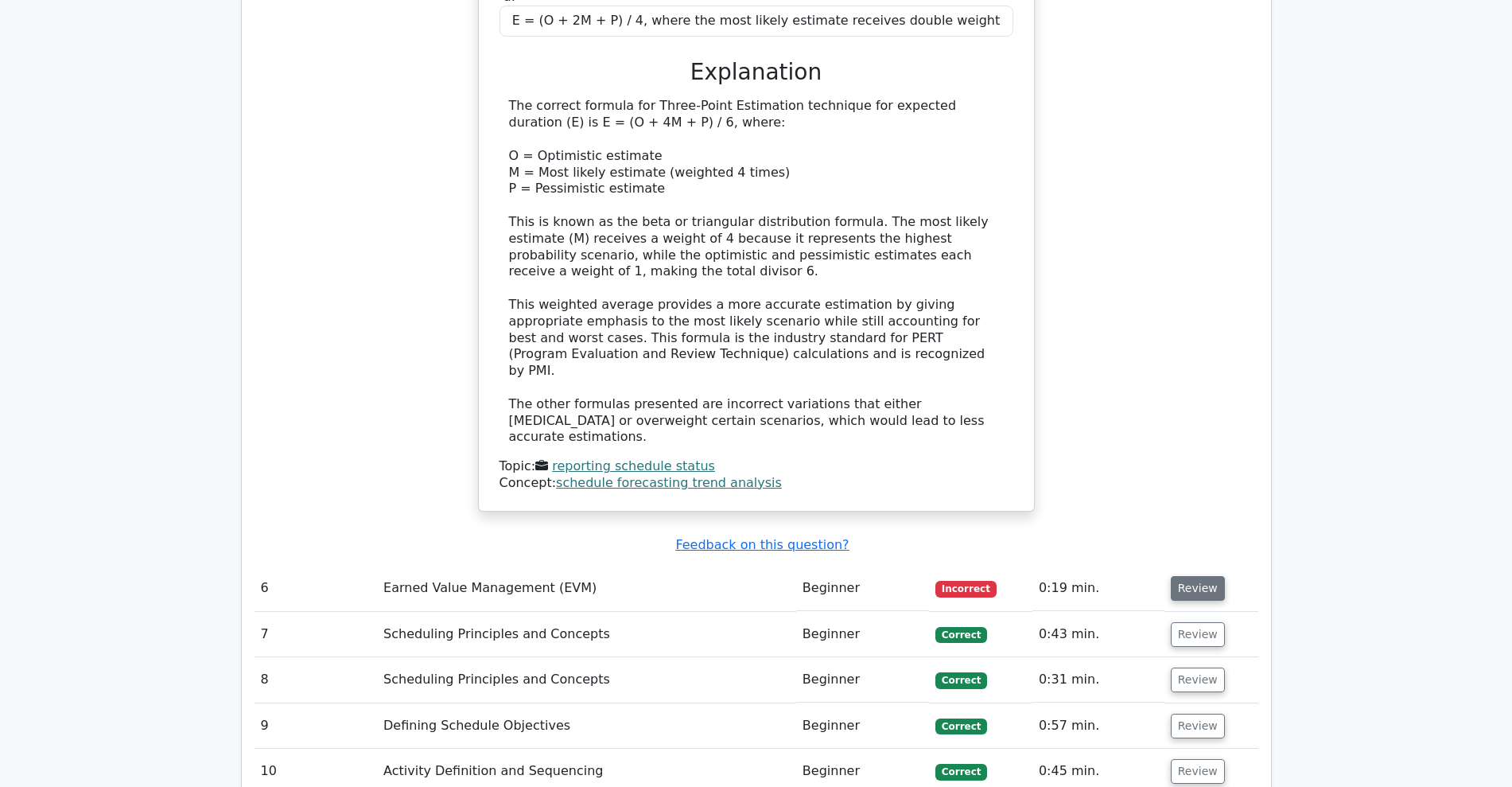
click at [1189, 576] on button "Review" at bounding box center [1197, 588] width 54 height 24
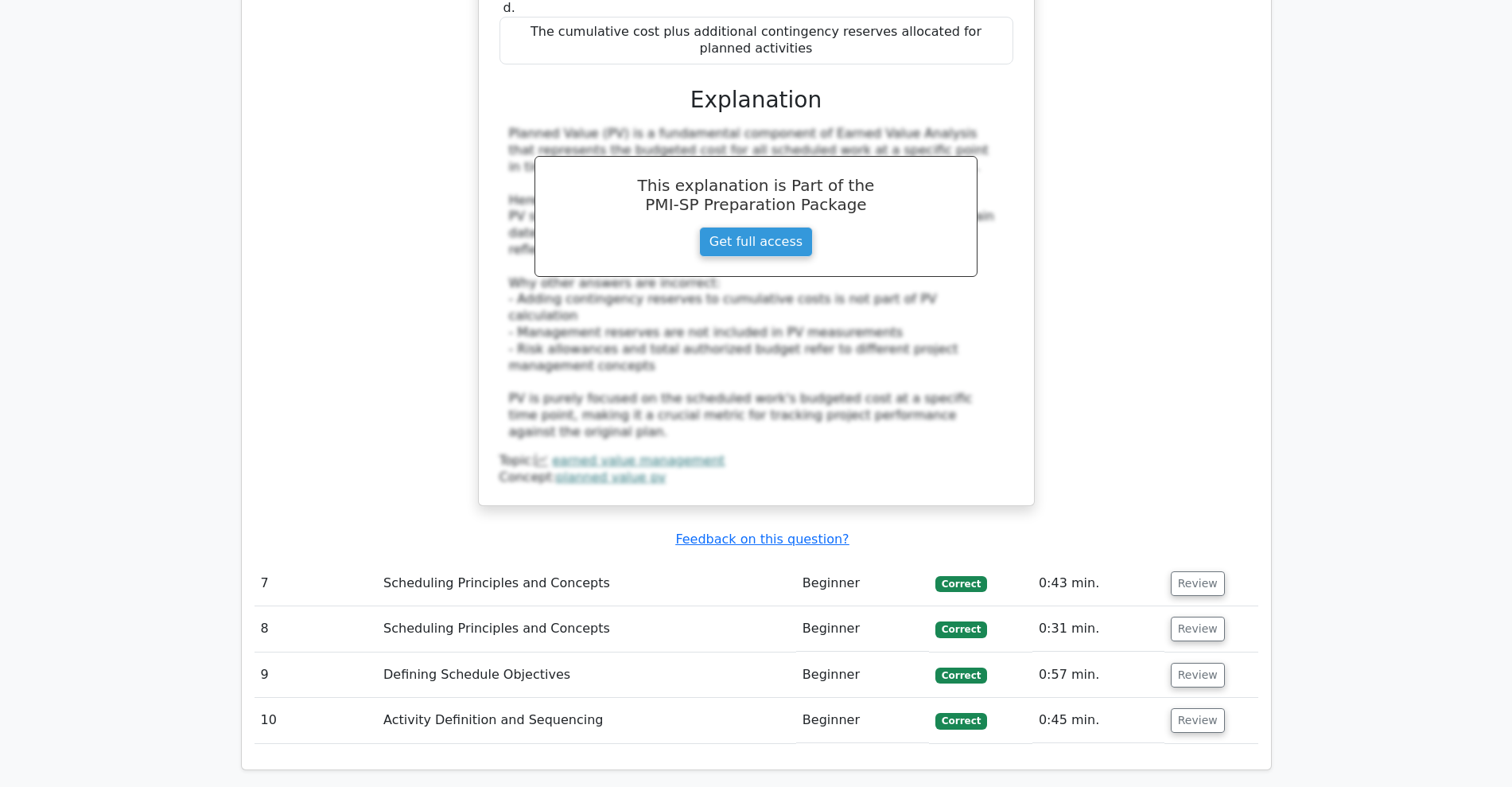
scroll to position [6025, 0]
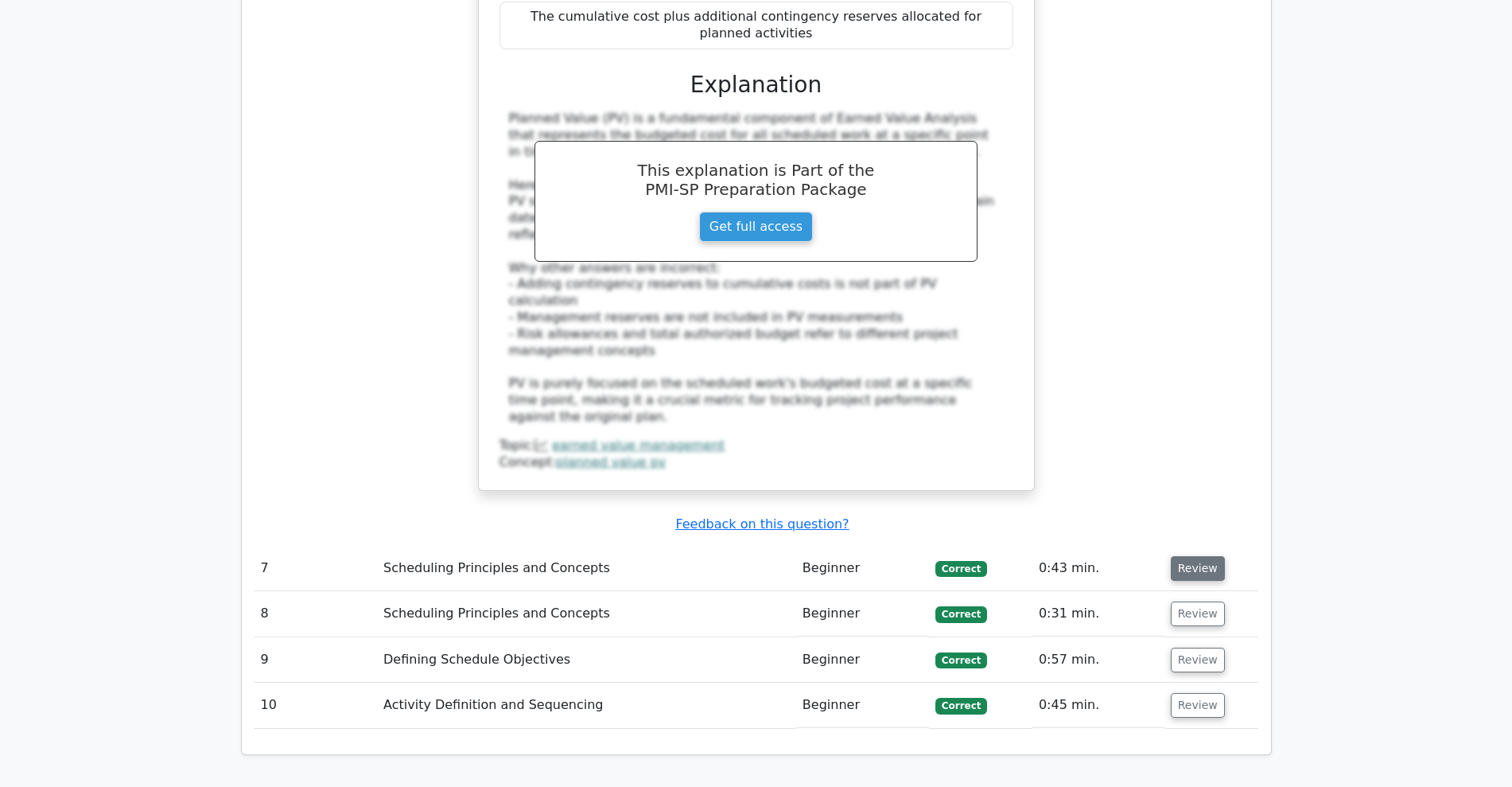
click at [1182, 556] on button "Review" at bounding box center [1197, 568] width 54 height 24
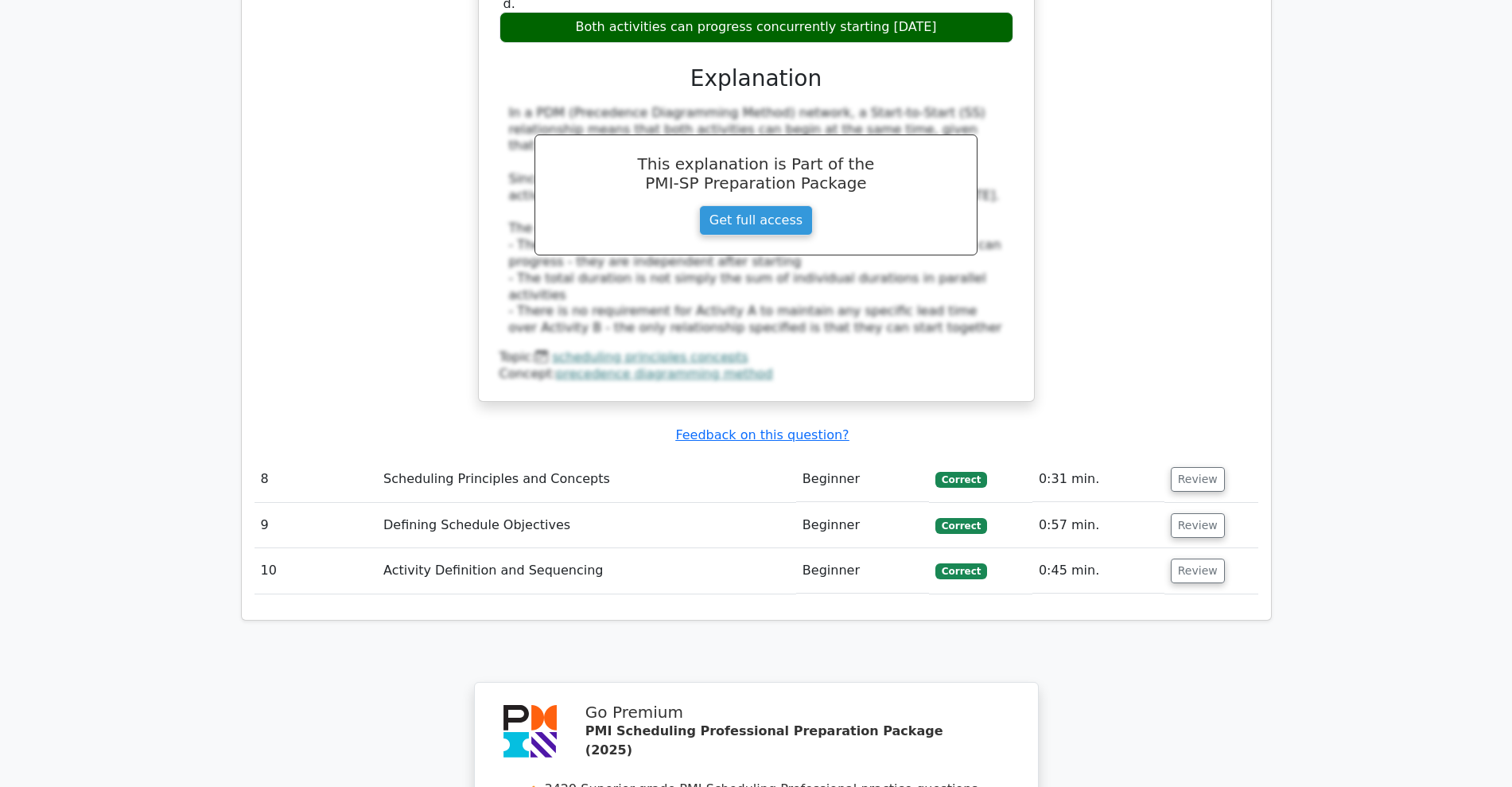
scroll to position [6820, 0]
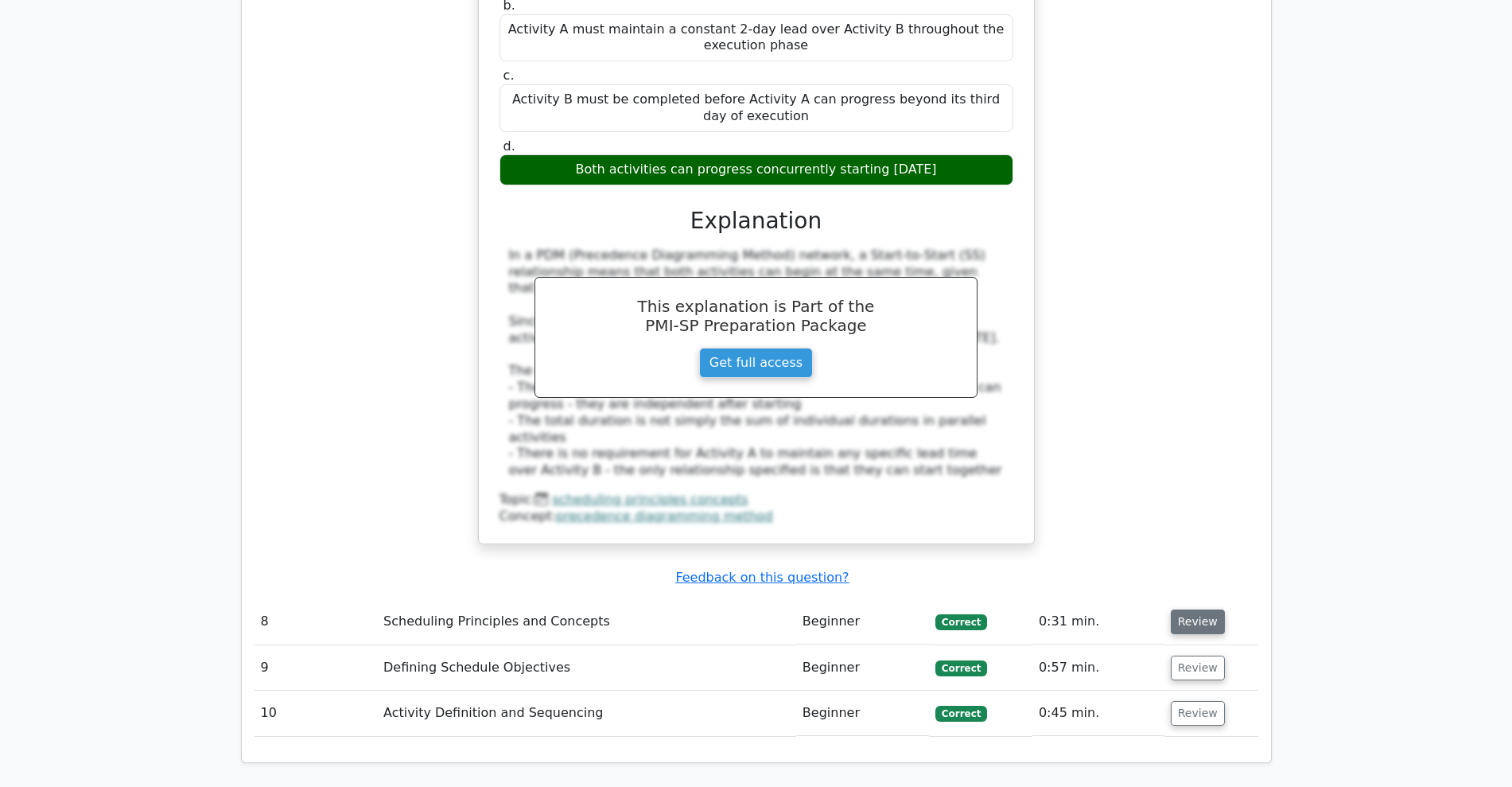
click at [1206, 609] on button "Review" at bounding box center [1197, 621] width 54 height 24
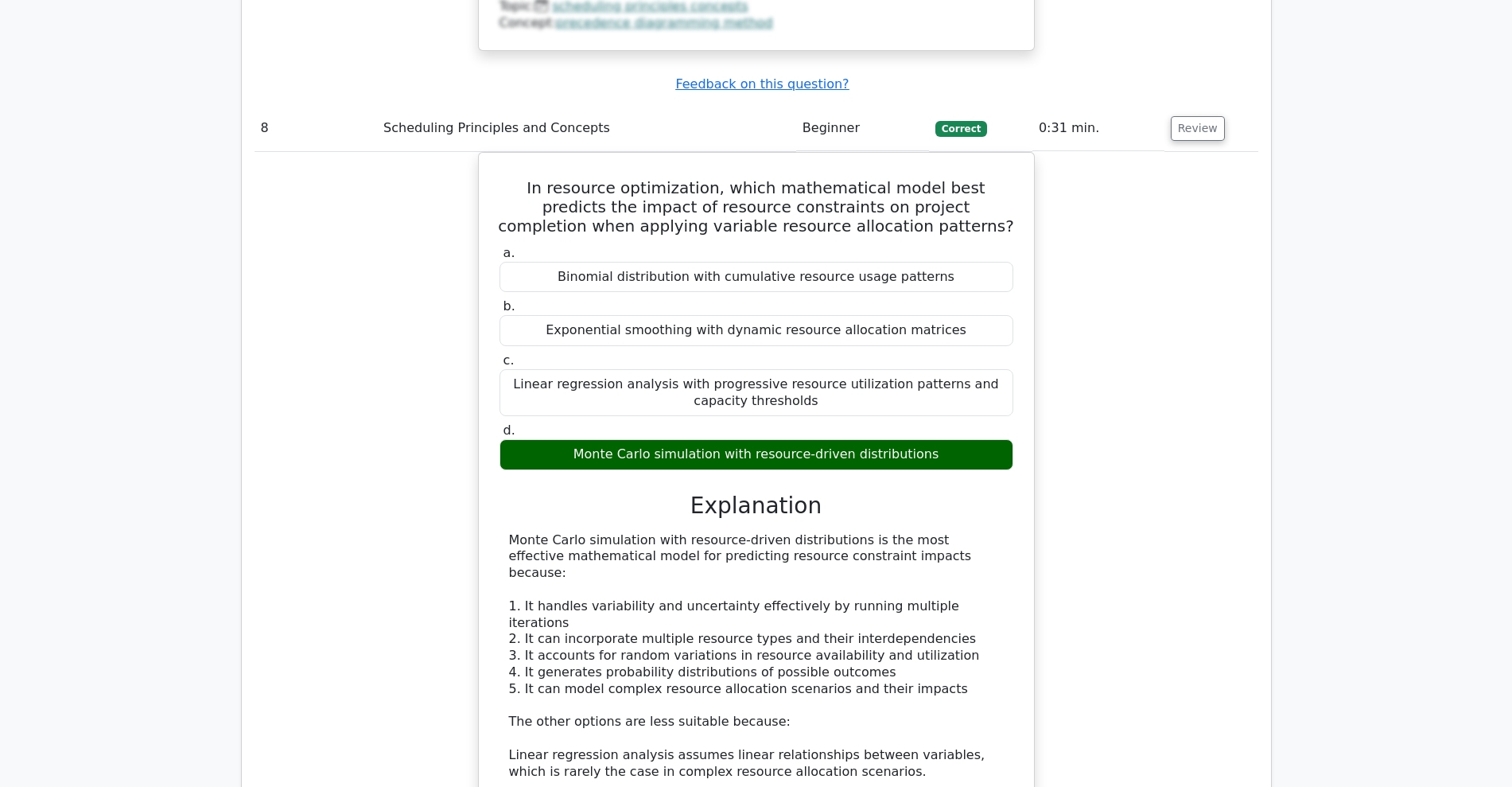
scroll to position [7497, 0]
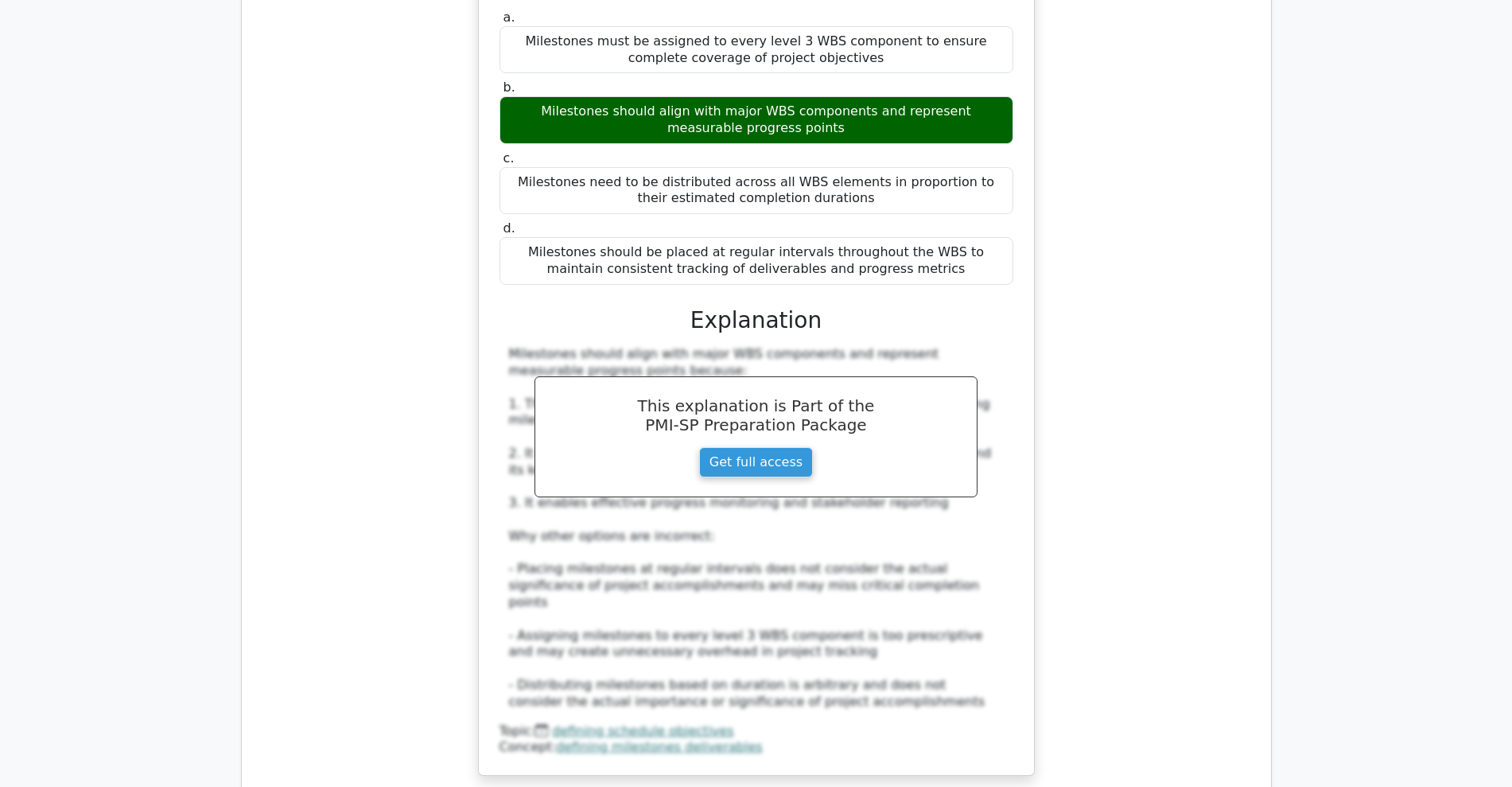
scroll to position [8491, 0]
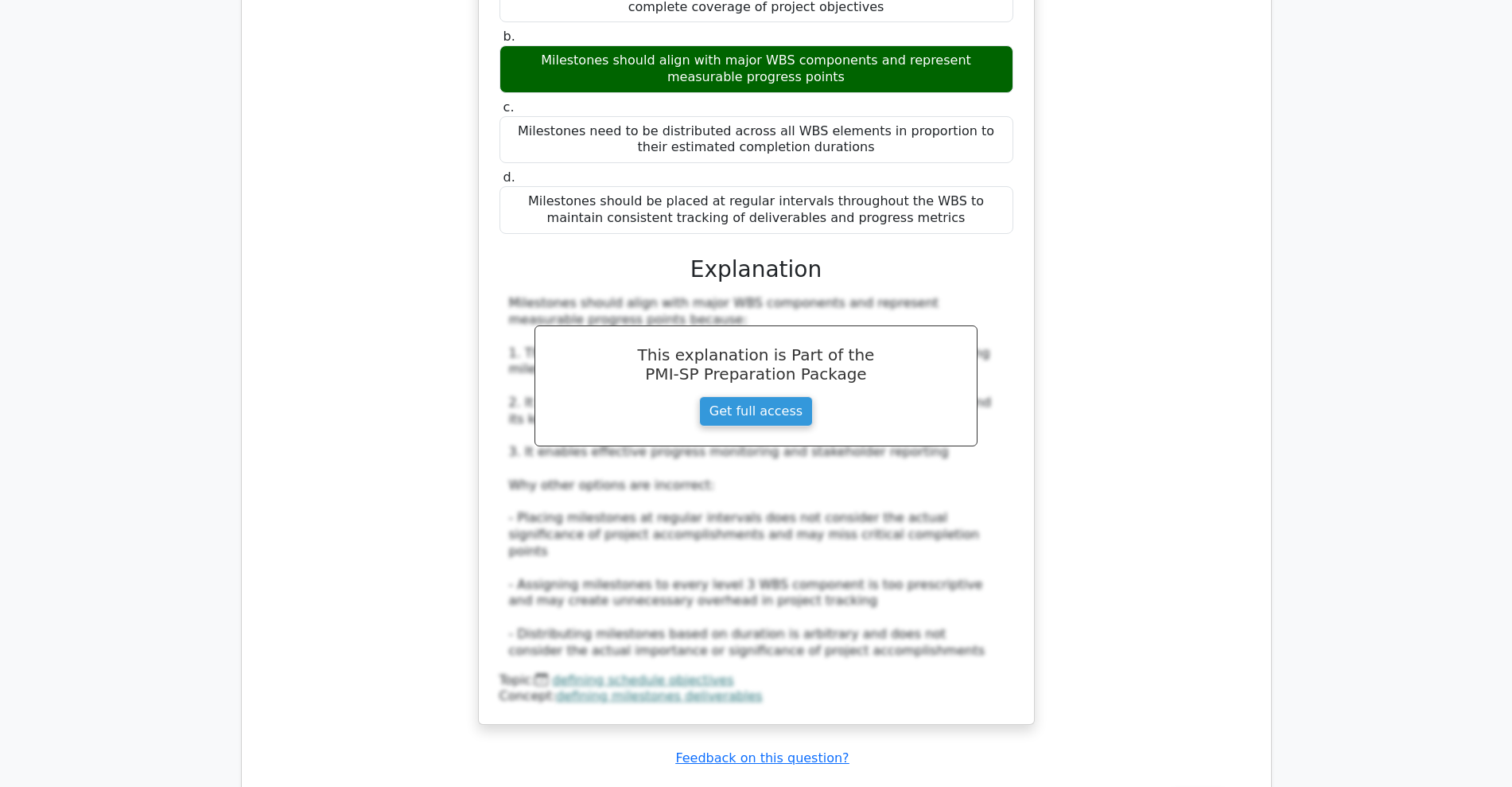
click at [1188, 629] on button "Review" at bounding box center [1197, 802] width 54 height 24
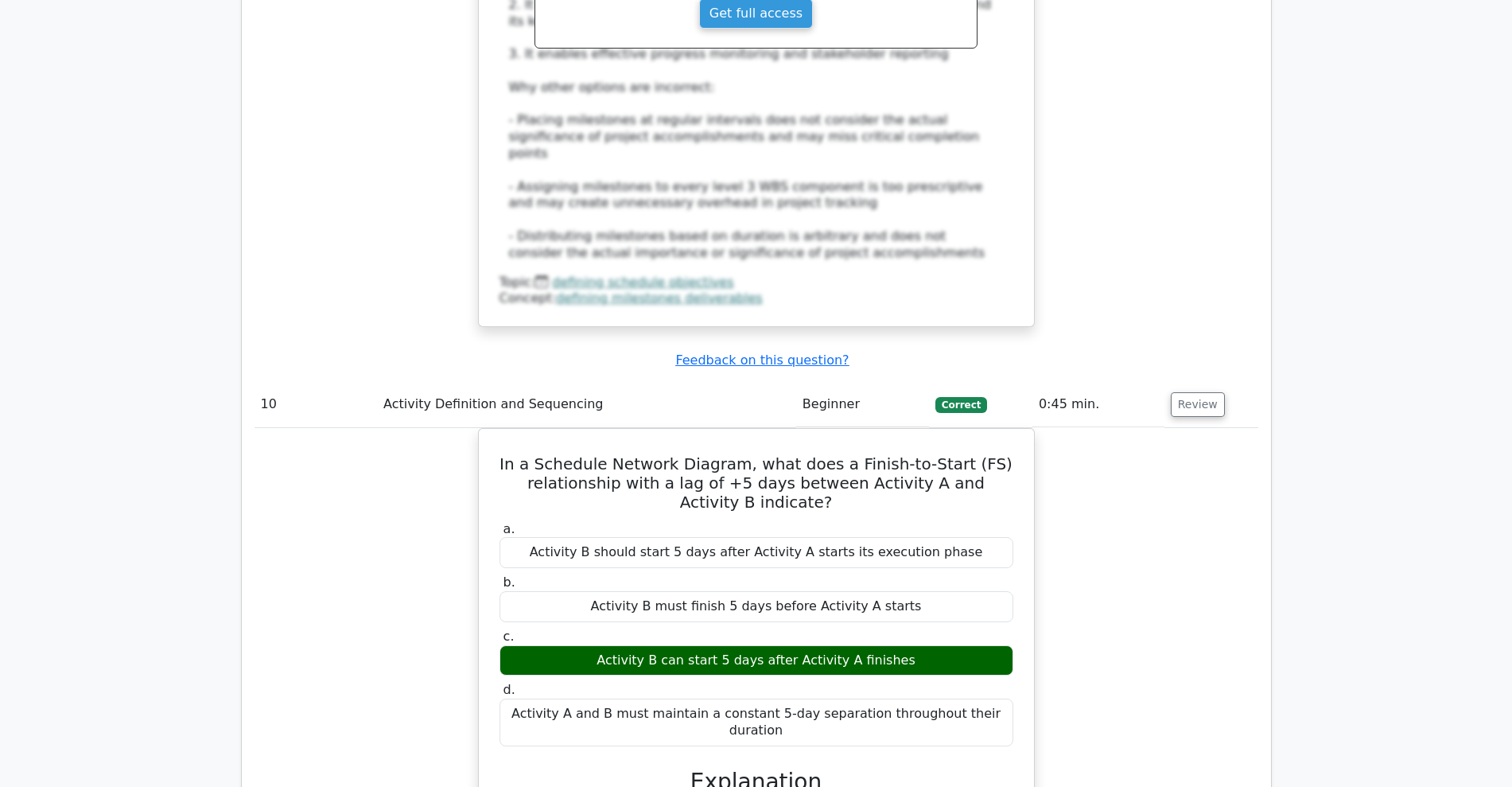
scroll to position [8789, 0]
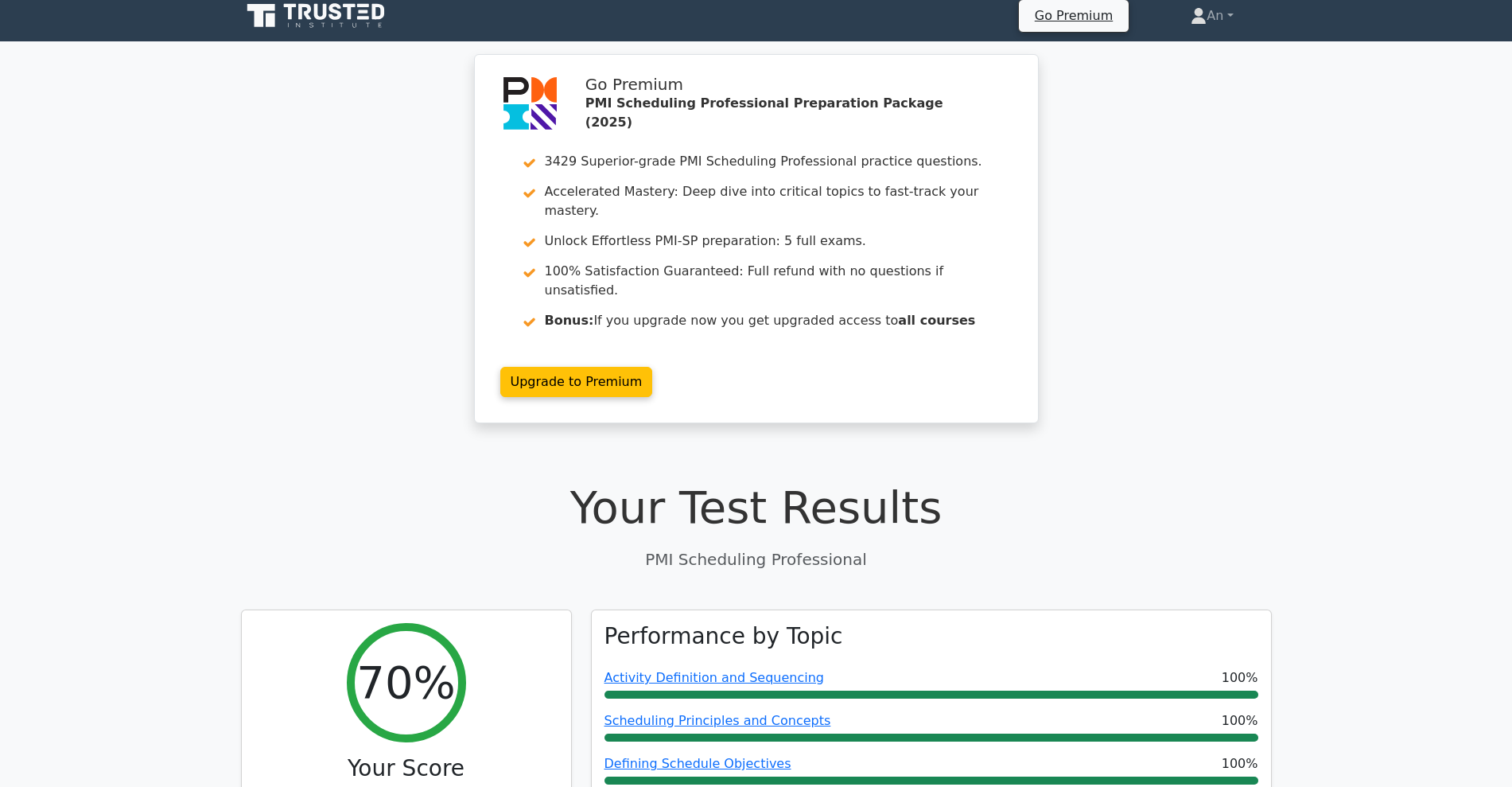
scroll to position [0, 0]
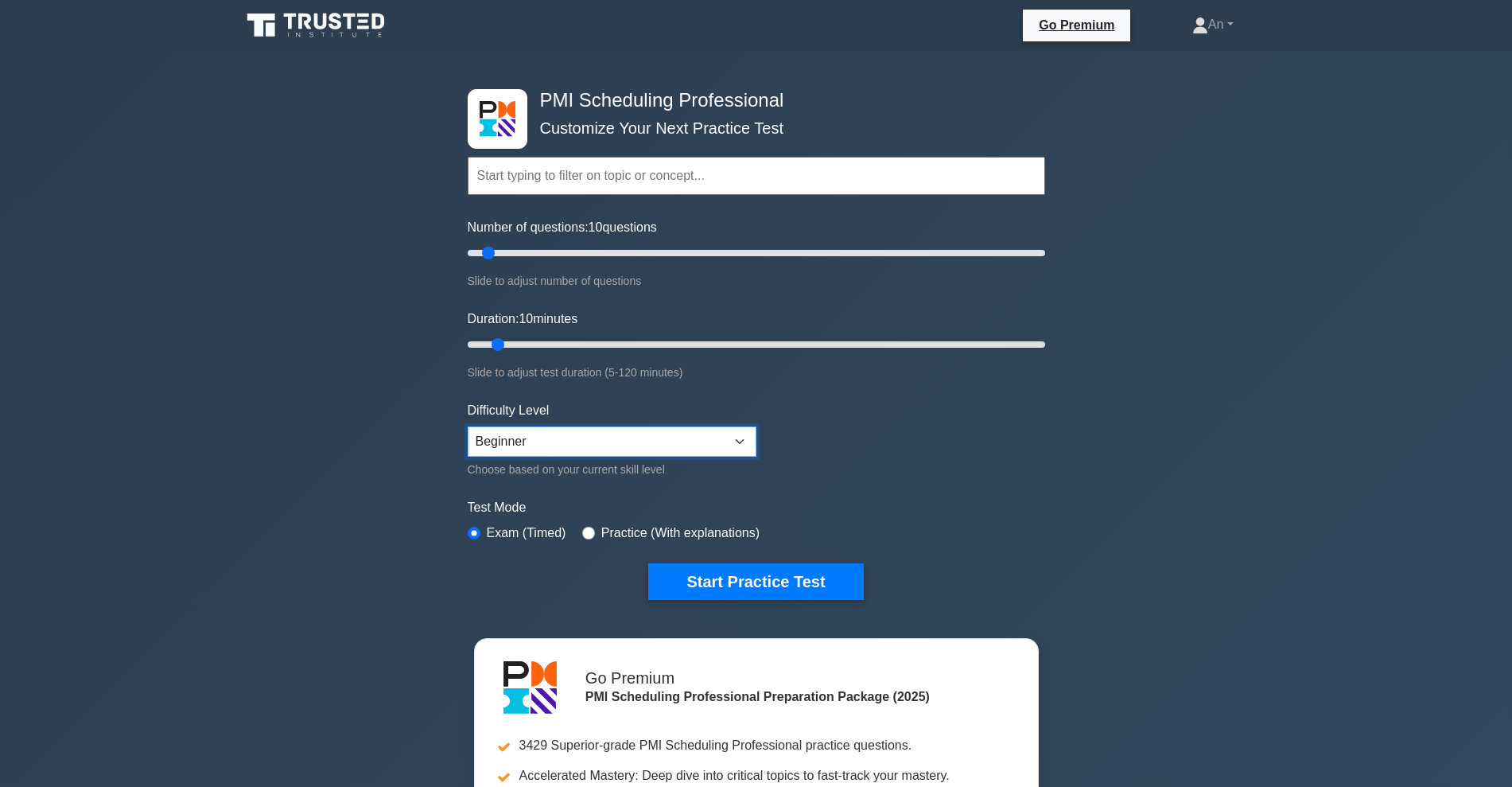
click at [520, 442] on select "Beginner Intermediate Expert" at bounding box center [611, 441] width 288 height 30
select select "intermediate"
click at [467, 426] on select "Beginner Intermediate Expert" at bounding box center [611, 441] width 288 height 30
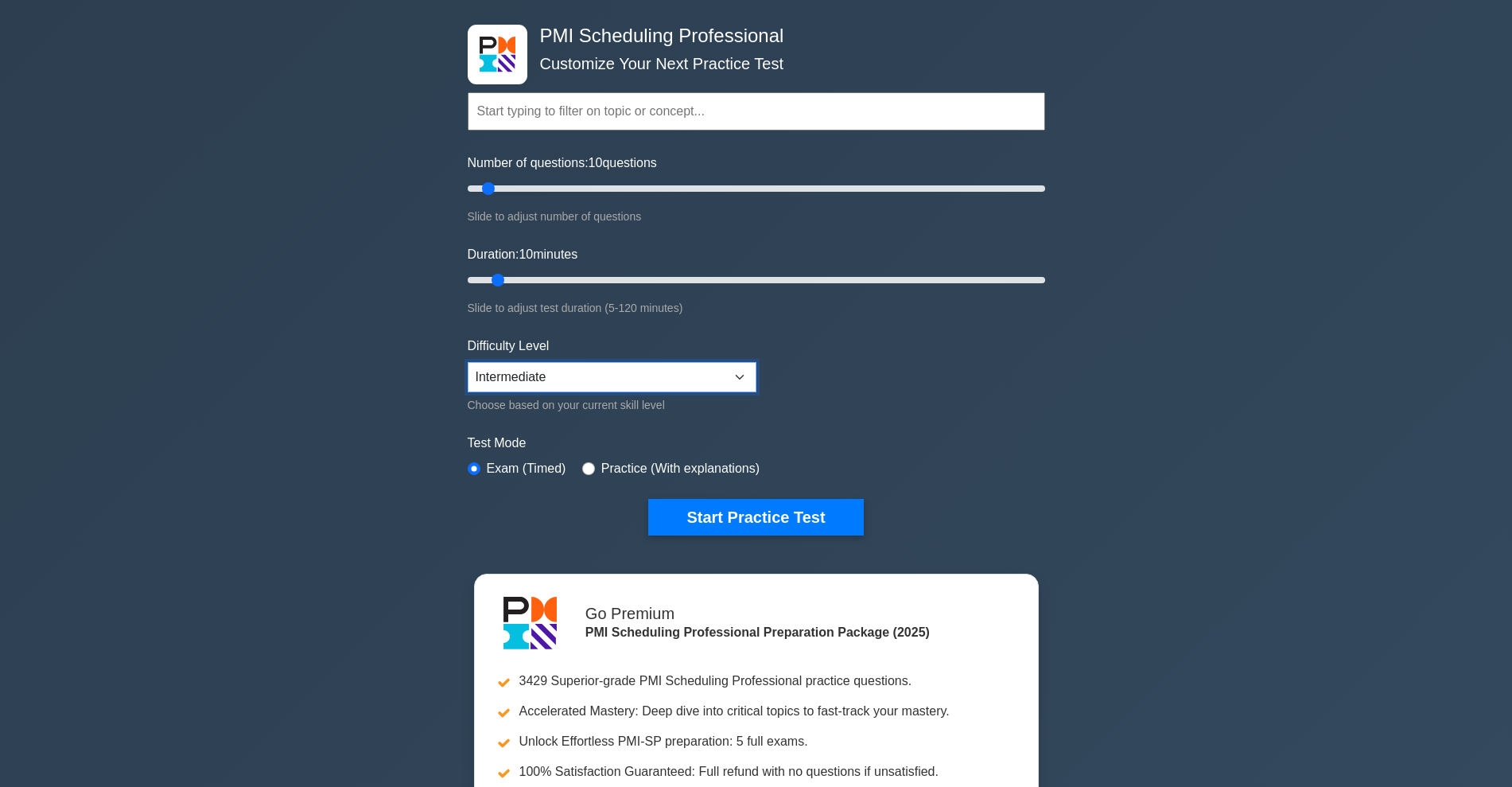
scroll to position [100, 0]
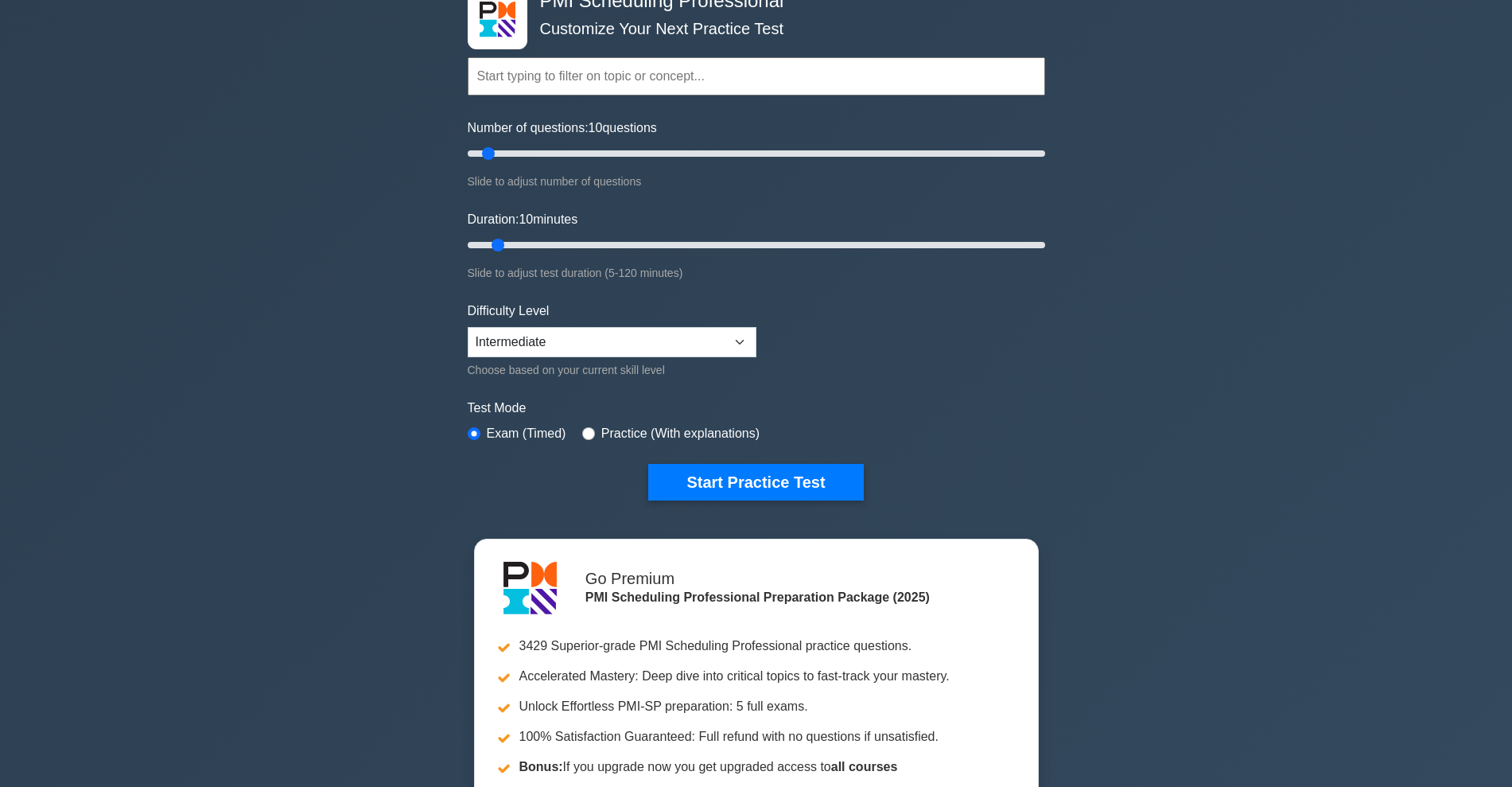
click at [605, 434] on label "Practice (With explanations)" at bounding box center [680, 434] width 158 height 20
click at [595, 431] on div "Practice (With explanations)" at bounding box center [670, 434] width 177 height 20
click at [583, 427] on input "radio" at bounding box center [588, 433] width 13 height 13
radio input "true"
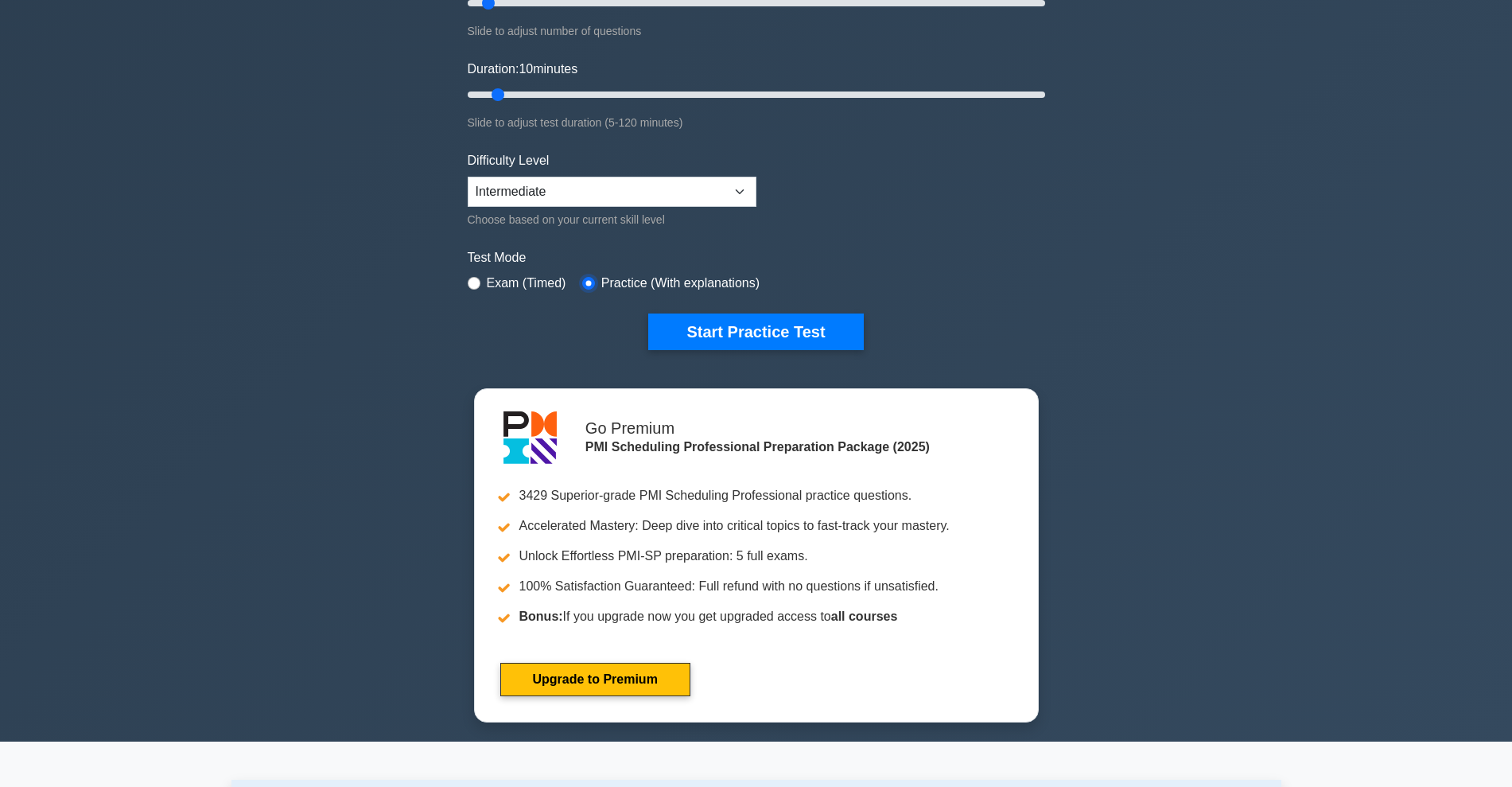
scroll to position [298, 0]
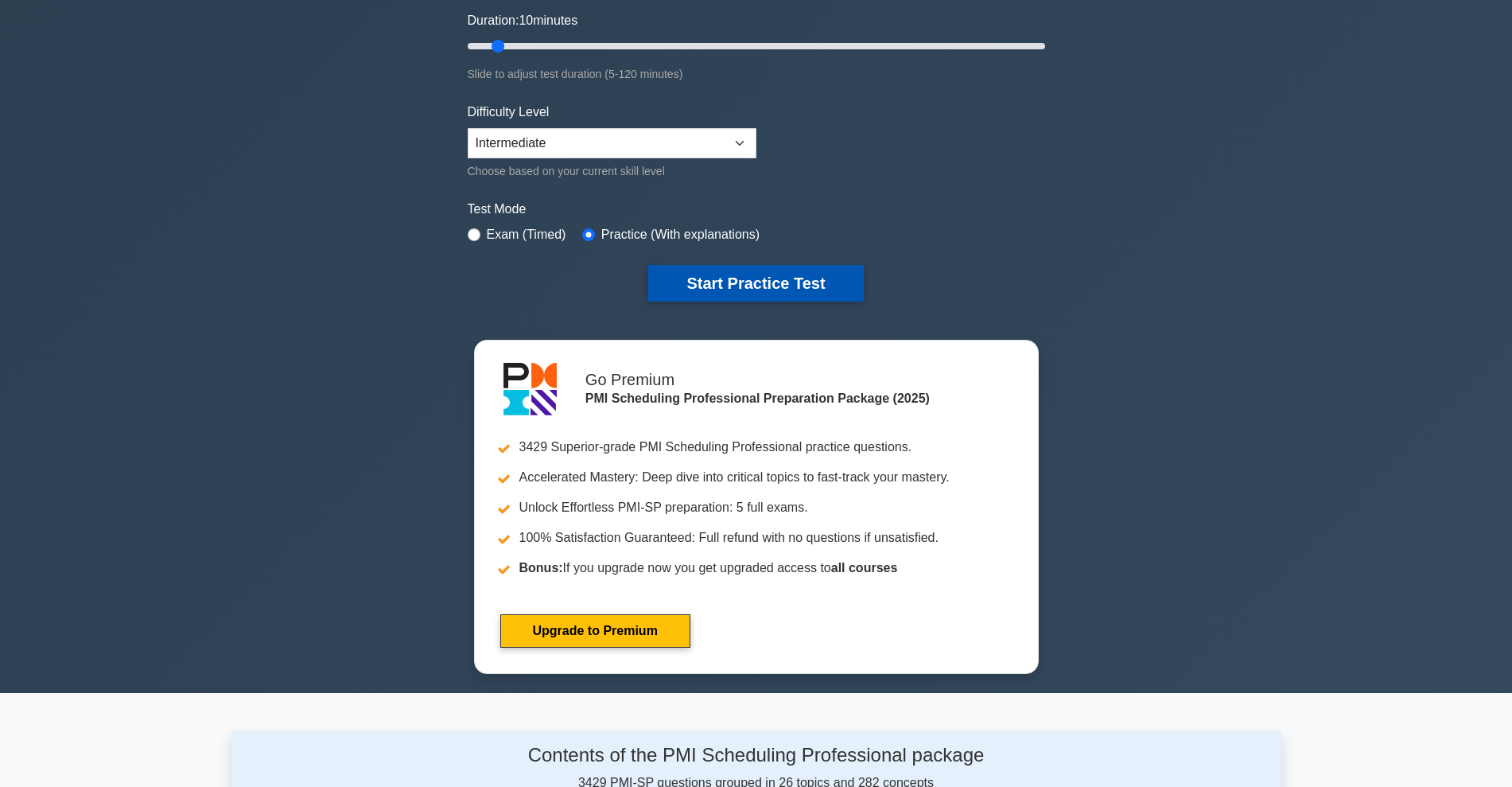
click at [802, 280] on button "Start Practice Test" at bounding box center [756, 283] width 215 height 36
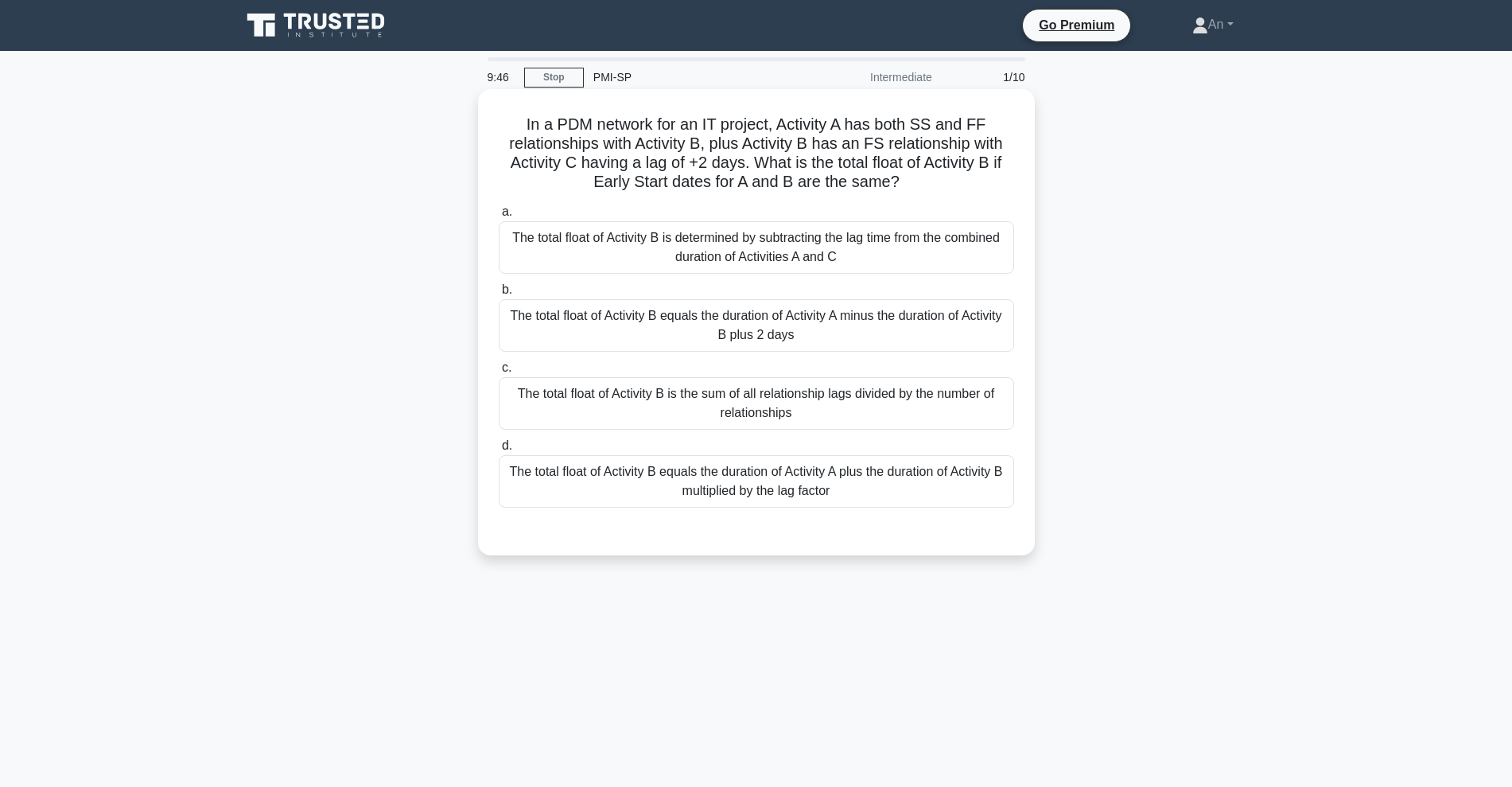
drag, startPoint x: 674, startPoint y: 122, endPoint x: 1017, endPoint y: 182, distance: 348.2
click at [1017, 182] on div "In a PDM network for an IT project, Activity A has both SS and FF relationships…" at bounding box center [756, 323] width 543 height 454
click at [851, 187] on h5 "In a PDM network for an IT project, Activity A has both SS and FF relationships…" at bounding box center [756, 153] width 518 height 78
drag, startPoint x: 586, startPoint y: 175, endPoint x: 930, endPoint y: 190, distance: 344.3
click at [930, 190] on h5 "In a PDM network for an IT project, Activity A has both SS and FF relationships…" at bounding box center [756, 153] width 518 height 78
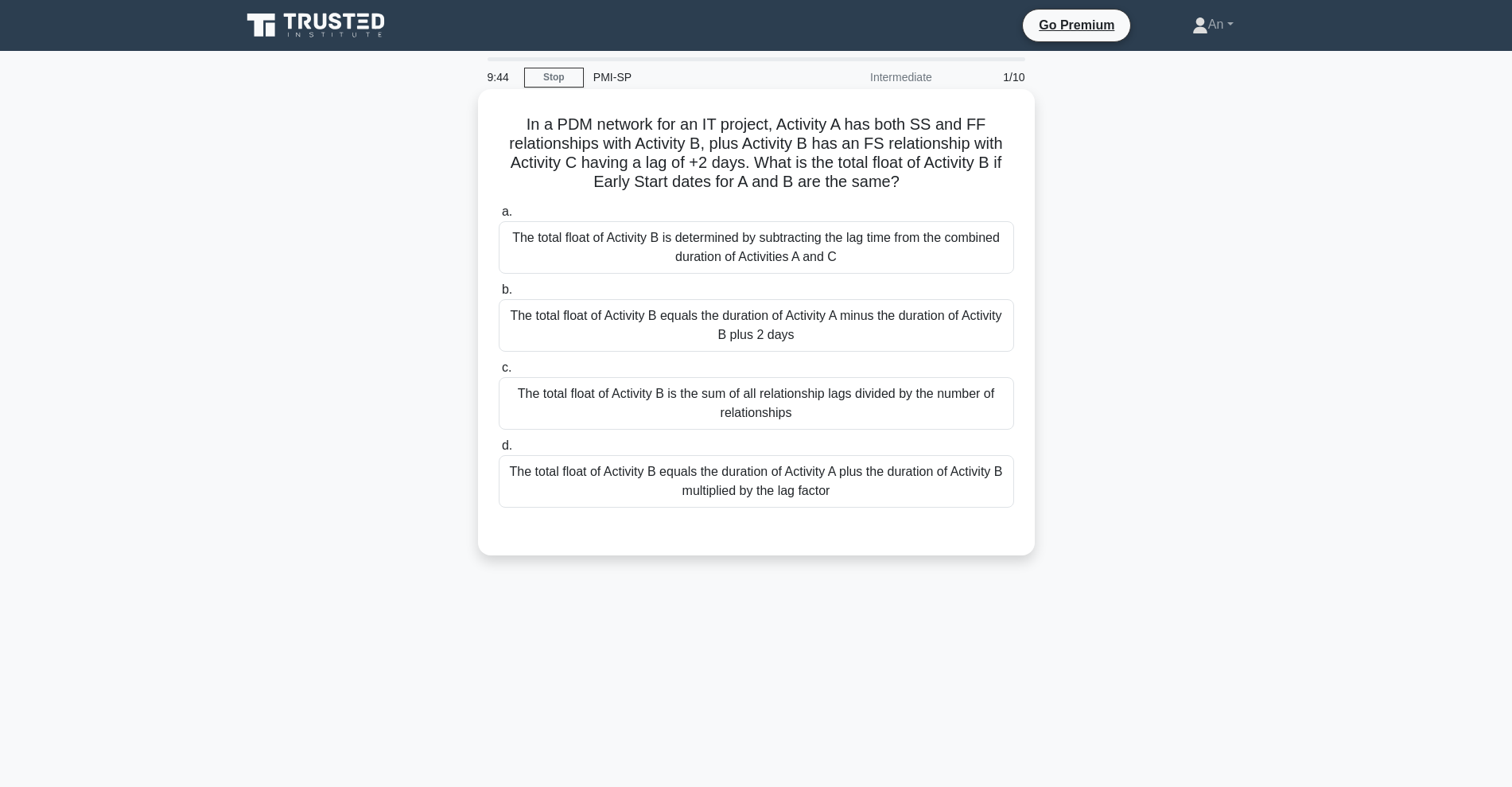
click at [902, 183] on icon ".spinner_0XTQ{transform-origin:center;animation:spinner_y6GP .75s linear infini…" at bounding box center [909, 183] width 20 height 20
